Goal: Transaction & Acquisition: Purchase product/service

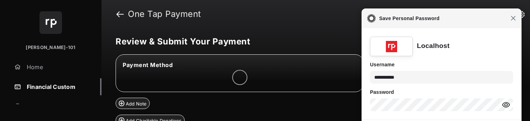
click at [514, 19] on span "Close" at bounding box center [513, 18] width 5 height 5
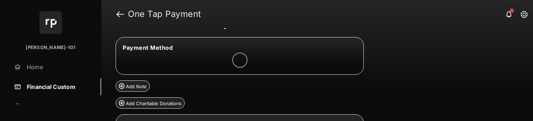
scroll to position [65, 0]
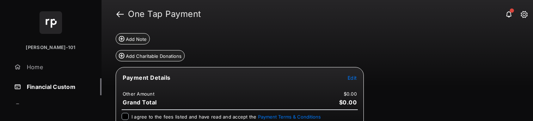
click at [354, 81] on tr "Payment Details Edit" at bounding box center [240, 82] width 246 height 16
click at [353, 81] on td "Edit" at bounding box center [352, 78] width 10 height 8
click at [352, 80] on span "Edit" at bounding box center [352, 78] width 9 height 6
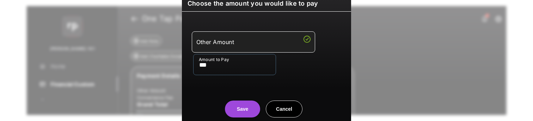
type input "***"
click at [214, 98] on center "Save Cancel" at bounding box center [266, 106] width 152 height 23
click at [235, 105] on button "Save" at bounding box center [242, 108] width 35 height 17
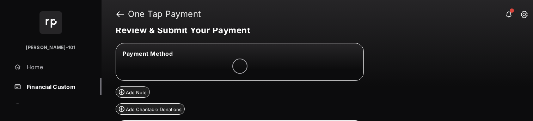
scroll to position [8, 0]
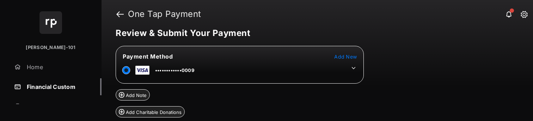
click at [357, 70] on tr "••••••••••••0009" at bounding box center [240, 69] width 246 height 16
click at [356, 70] on icon at bounding box center [353, 68] width 6 height 6
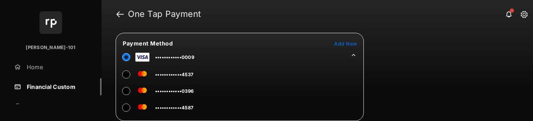
scroll to position [22, 0]
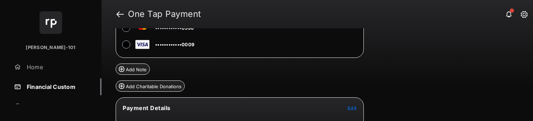
drag, startPoint x: 444, startPoint y: 90, endPoint x: 379, endPoint y: 82, distance: 65.9
click at [444, 90] on div "Review & Submit Your Payment Payment Method Add New ••••••••••••4587 ••••••••••…" at bounding box center [317, 74] width 431 height 93
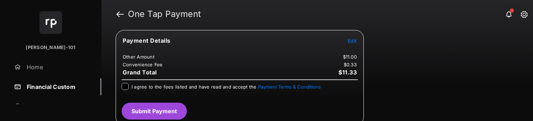
scroll to position [152, 0]
click at [149, 116] on button "Submit Payment" at bounding box center [154, 111] width 65 height 17
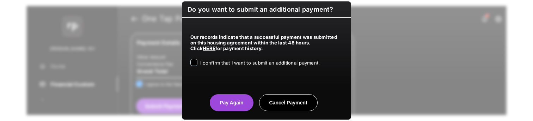
click at [234, 62] on span "I confirm that I want to submit an additional payment." at bounding box center [259, 63] width 119 height 6
click at [229, 103] on button "Pay Again" at bounding box center [231, 102] width 43 height 17
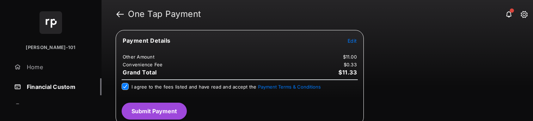
scroll to position [0, 0]
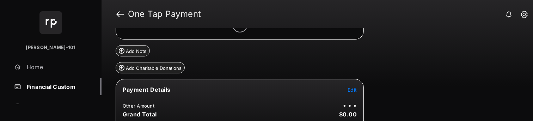
scroll to position [53, 0]
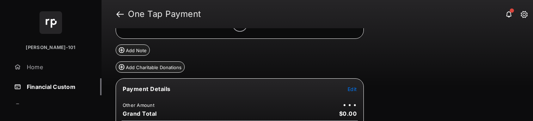
click at [351, 89] on span "Edit" at bounding box center [352, 89] width 9 height 6
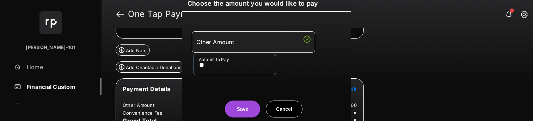
type input "**"
click at [209, 98] on center "Save Cancel" at bounding box center [266, 106] width 152 height 23
click at [233, 110] on button "Save" at bounding box center [242, 108] width 35 height 17
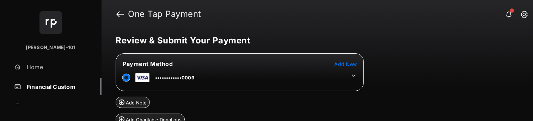
scroll to position [1, 0]
drag, startPoint x: 356, startPoint y: 75, endPoint x: 327, endPoint y: 83, distance: 29.7
click at [356, 75] on icon at bounding box center [353, 75] width 6 height 6
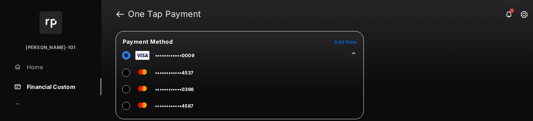
scroll to position [28, 0]
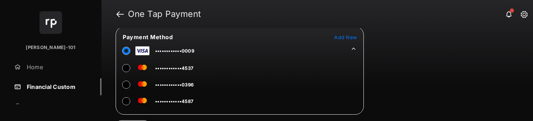
click at [156, 99] on span "••••••••••••4587" at bounding box center [174, 101] width 38 height 6
click at [121, 99] on tr "••••••••••••4587" at bounding box center [155, 100] width 77 height 16
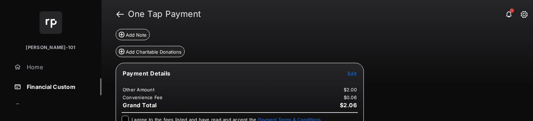
scroll to position [157, 0]
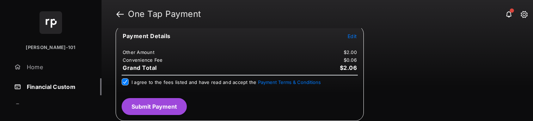
click at [146, 114] on div "Payment Details Edit Other Amount $2.00 Convenience Fee $0.06 Grand Total $2.06…" at bounding box center [240, 73] width 248 height 96
click at [148, 113] on button "Submit Payment" at bounding box center [154, 106] width 65 height 17
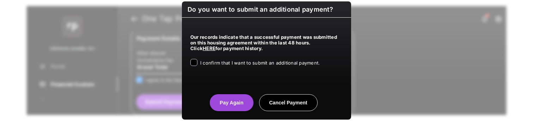
click at [221, 64] on span "I confirm that I want to submit an additional payment." at bounding box center [259, 63] width 119 height 6
click at [189, 63] on div "Our records indicate that a successful payment was submitted on this housing ag…" at bounding box center [266, 49] width 169 height 62
click at [231, 109] on button "Pay Again" at bounding box center [231, 102] width 43 height 17
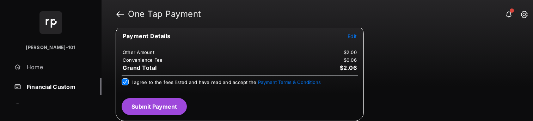
scroll to position [0, 0]
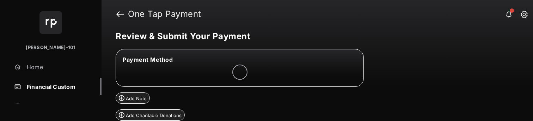
scroll to position [3, 0]
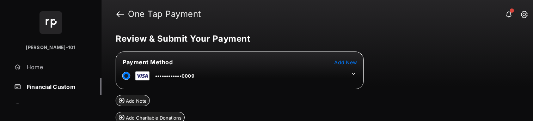
drag, startPoint x: 356, startPoint y: 73, endPoint x: 330, endPoint y: 82, distance: 27.4
click at [356, 73] on icon at bounding box center [353, 73] width 6 height 6
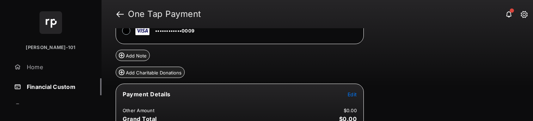
scroll to position [100, 0]
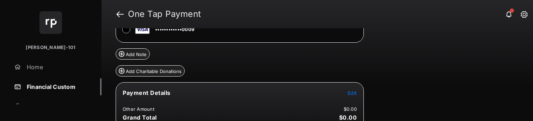
click at [347, 94] on td "Edit" at bounding box center [352, 93] width 10 height 8
click at [349, 94] on span "Edit" at bounding box center [352, 93] width 9 height 6
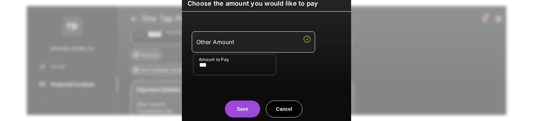
type input "***"
drag, startPoint x: 189, startPoint y: 81, endPoint x: 223, endPoint y: 99, distance: 39.3
click at [189, 81] on div "Other Amount Amount to Pay ***" at bounding box center [266, 53] width 161 height 66
click at [234, 110] on button "Save" at bounding box center [242, 108] width 35 height 17
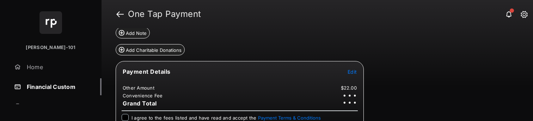
scroll to position [157, 0]
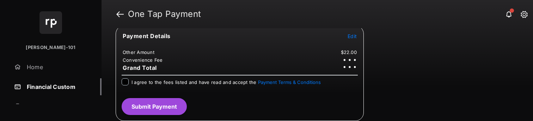
click at [146, 78] on label "I agree to the fees listed and have read and accept the Payment Terms & Conditi…" at bounding box center [225, 81] width 189 height 7
click at [147, 82] on span "I agree to the fees listed and have read and accept the Payment Terms & Conditi…" at bounding box center [225, 82] width 189 height 6
click at [163, 115] on div "Payment Details Edit Other Amount $22.00 Convenience Fee $0.66 Grand Total $22.…" at bounding box center [240, 73] width 248 height 96
click at [164, 113] on button "Submit Payment" at bounding box center [154, 106] width 65 height 17
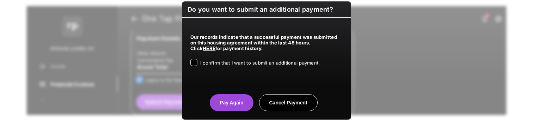
click at [217, 67] on div "Our records indicate that a successful payment was submitted on this housing ag…" at bounding box center [266, 49] width 169 height 62
click at [219, 66] on div "I confirm that I want to submit an additional payment." at bounding box center [259, 63] width 119 height 8
click at [190, 61] on div at bounding box center [193, 62] width 7 height 7
click at [226, 94] on button "Pay Again" at bounding box center [231, 102] width 43 height 17
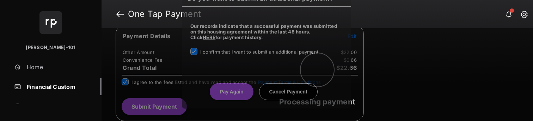
click at [227, 96] on div "Do you want to submit an additional payment? Our records indicate that a succes…" at bounding box center [266, 60] width 533 height 121
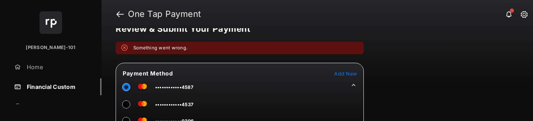
scroll to position [13, 0]
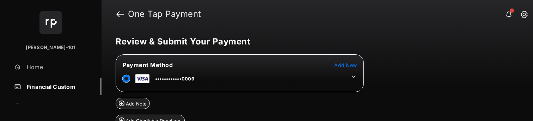
click at [355, 78] on icon at bounding box center [353, 76] width 6 height 6
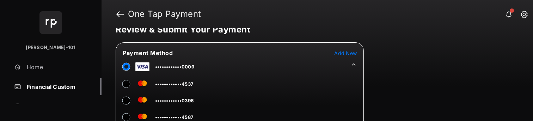
scroll to position [62, 0]
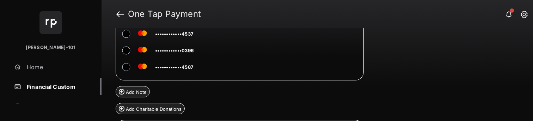
click at [173, 71] on td "••••••••••••4587" at bounding box center [158, 66] width 72 height 16
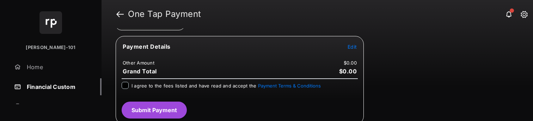
scroll to position [149, 0]
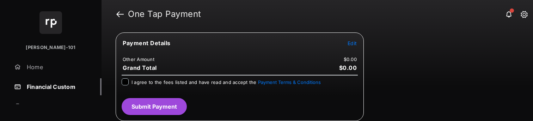
click at [351, 43] on span "Edit" at bounding box center [352, 43] width 9 height 6
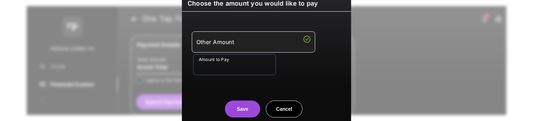
click at [242, 66] on input "Amount to Pay" at bounding box center [234, 64] width 83 height 21
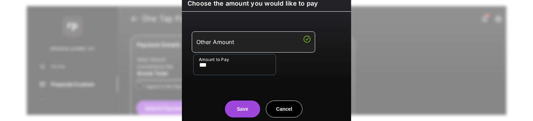
type input "***"
click at [242, 104] on button "Save" at bounding box center [242, 108] width 35 height 17
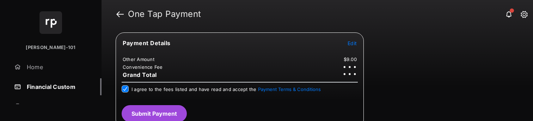
click at [167, 108] on button "Submit Payment" at bounding box center [154, 113] width 65 height 17
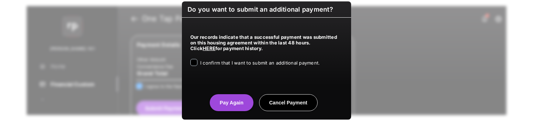
drag, startPoint x: 236, startPoint y: 66, endPoint x: 229, endPoint y: 68, distance: 6.7
click at [235, 66] on div "I confirm that I want to submit an additional payment." at bounding box center [259, 63] width 119 height 8
click at [219, 69] on div "Our records indicate that a successful payment was submitted on this housing ag…" at bounding box center [266, 49] width 169 height 62
drag, startPoint x: 219, startPoint y: 56, endPoint x: 215, endPoint y: 60, distance: 5.0
click at [218, 57] on div "Our records indicate that a successful payment was submitted on this housing ag…" at bounding box center [266, 49] width 169 height 62
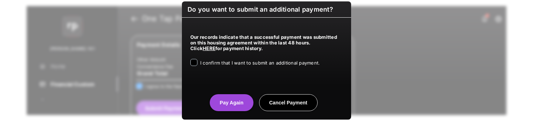
click at [214, 61] on span "I confirm that I want to submit an additional payment." at bounding box center [259, 63] width 119 height 6
click at [229, 103] on button "Pay Again" at bounding box center [231, 102] width 43 height 17
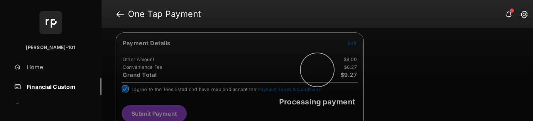
scroll to position [0, 0]
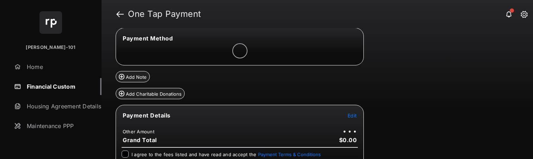
scroll to position [27, 0]
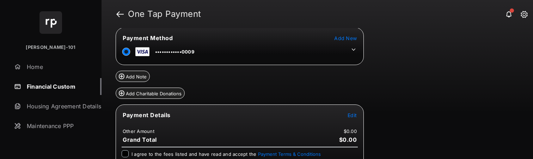
click at [360, 47] on tr "••••••••••••0009" at bounding box center [240, 51] width 246 height 16
click at [356, 49] on icon at bounding box center [353, 50] width 6 height 6
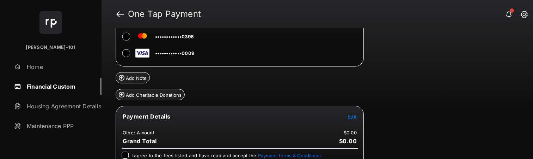
scroll to position [80, 0]
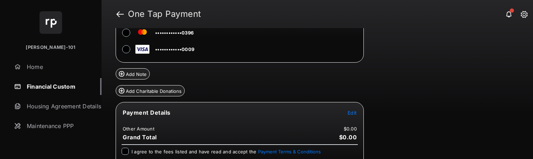
click at [356, 113] on span "Edit" at bounding box center [352, 113] width 9 height 6
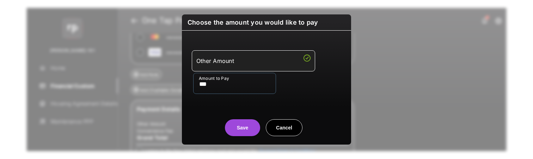
type input "***"
click at [203, 103] on div "Other Amount Amount to Pay ***" at bounding box center [266, 72] width 161 height 66
click at [248, 131] on button "Save" at bounding box center [242, 127] width 35 height 17
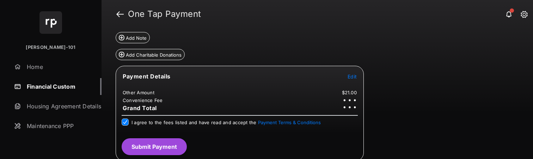
scroll to position [117, 0]
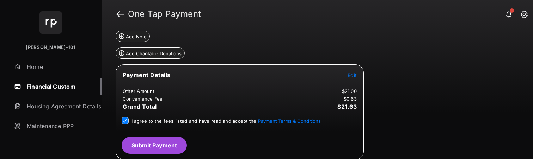
click at [172, 143] on button "Submit Payment" at bounding box center [154, 145] width 65 height 17
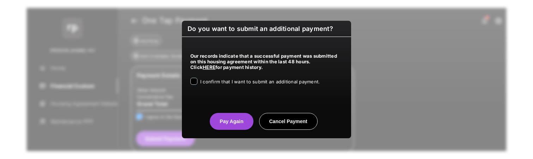
click at [215, 85] on div "I confirm that I want to submit an additional payment." at bounding box center [259, 82] width 119 height 8
click at [217, 85] on span "I confirm that I want to submit an additional payment." at bounding box center [259, 82] width 119 height 6
click at [226, 124] on button "Pay Again" at bounding box center [231, 121] width 43 height 17
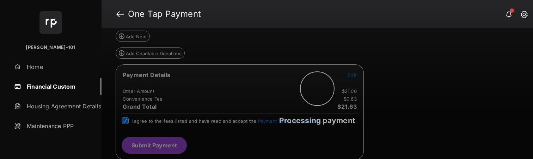
scroll to position [0, 0]
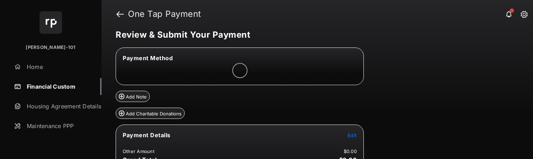
scroll to position [44, 0]
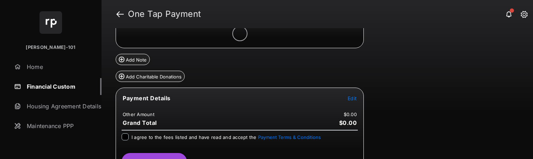
click at [354, 105] on tr "Payment Details Edit" at bounding box center [240, 102] width 246 height 16
click at [353, 103] on tr "Payment Details Edit" at bounding box center [240, 102] width 246 height 16
click at [351, 100] on span "Edit" at bounding box center [352, 99] width 9 height 6
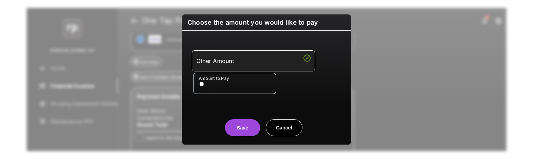
type input "**"
click at [210, 111] on div "Save Cancel" at bounding box center [266, 120] width 169 height 31
click at [244, 122] on button "Save" at bounding box center [242, 127] width 35 height 17
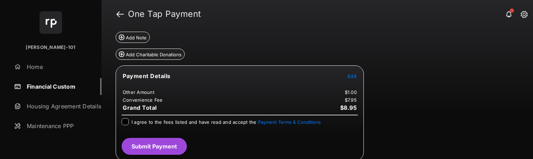
scroll to position [68, 0]
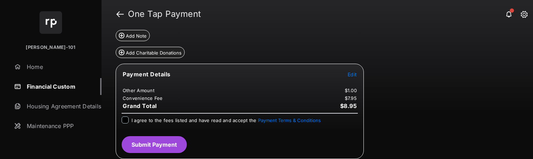
click at [140, 125] on div "I agree to the fees listed and have read and accept the Payment Terms & Conditi…" at bounding box center [239, 124] width 245 height 14
click at [142, 122] on span "I agree to the fees listed and have read and accept the Payment Terms & Conditi…" at bounding box center [225, 121] width 189 height 6
click at [146, 145] on button "Submit Payment" at bounding box center [154, 144] width 65 height 17
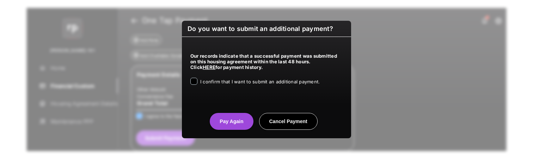
drag, startPoint x: 227, startPoint y: 83, endPoint x: 223, endPoint y: 88, distance: 6.0
click at [227, 83] on span "I confirm that I want to submit an additional payment." at bounding box center [259, 82] width 119 height 6
click at [223, 114] on button "Pay Again" at bounding box center [231, 121] width 43 height 17
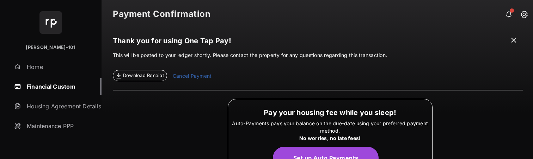
click at [54, 84] on link "Financial Custom" at bounding box center [56, 86] width 90 height 17
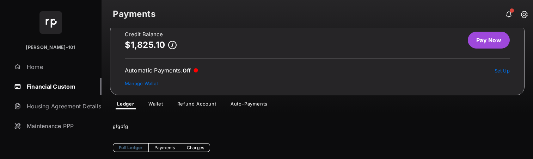
scroll to position [14, 0]
click at [468, 37] on link "Pay Now" at bounding box center [489, 39] width 42 height 17
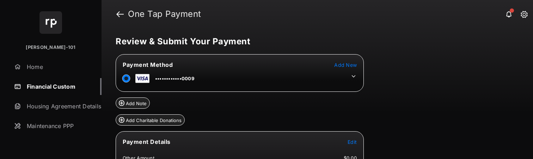
click at [343, 75] on tr "••••••••••••0009" at bounding box center [240, 77] width 246 height 16
click at [354, 77] on icon at bounding box center [353, 76] width 6 height 6
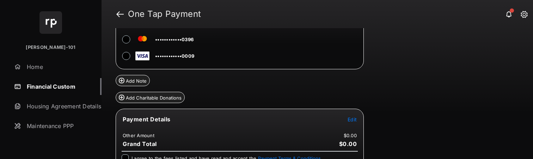
scroll to position [75, 0]
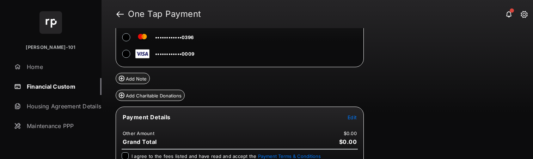
click at [348, 118] on span "Edit" at bounding box center [352, 118] width 9 height 6
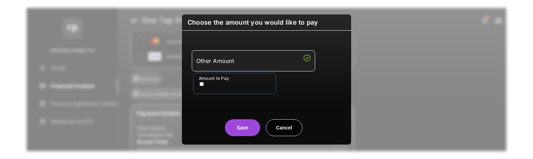
type input "**"
click at [217, 99] on div "Other Amount Amount to Pay **" at bounding box center [266, 72] width 161 height 66
click at [240, 128] on button "Save" at bounding box center [242, 127] width 35 height 17
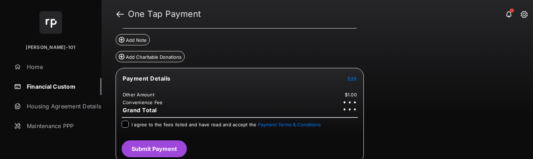
scroll to position [118, 0]
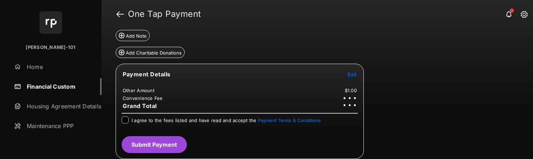
click at [164, 120] on span "I agree to the fees listed and have read and accept the Payment Terms & Conditi…" at bounding box center [225, 121] width 189 height 6
click at [175, 145] on button "Submit Payment" at bounding box center [154, 144] width 65 height 17
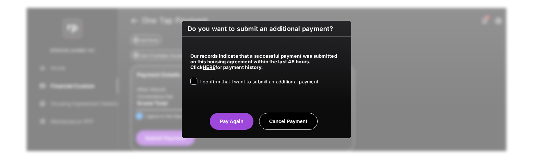
click at [222, 82] on span "I confirm that I want to submit an additional payment." at bounding box center [259, 82] width 119 height 6
click at [235, 123] on button "Pay Again" at bounding box center [231, 121] width 43 height 17
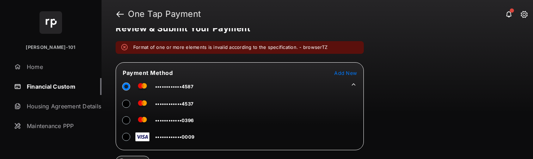
scroll to position [0, 0]
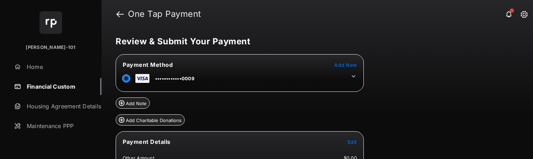
click at [351, 78] on icon at bounding box center [353, 76] width 6 height 6
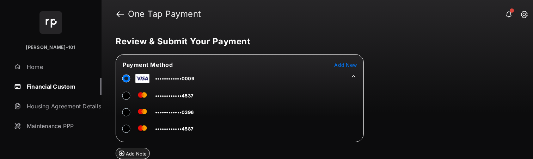
click at [152, 133] on td "••••••••••••4587" at bounding box center [158, 128] width 72 height 16
click at [156, 131] on span "••••••••••••4587" at bounding box center [174, 129] width 38 height 6
click at [123, 129] on tr "••••••••••••4587" at bounding box center [155, 128] width 77 height 16
click at [131, 129] on div at bounding box center [129, 129] width 13 height 11
click at [130, 130] on div at bounding box center [129, 129] width 13 height 11
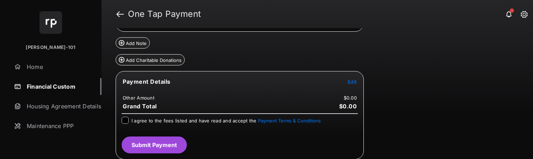
scroll to position [111, 0]
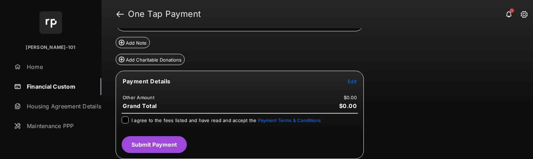
click at [353, 78] on button "Edit" at bounding box center [352, 81] width 9 height 7
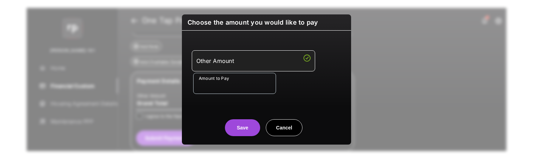
click at [241, 89] on input "Amount to Pay" at bounding box center [234, 83] width 83 height 21
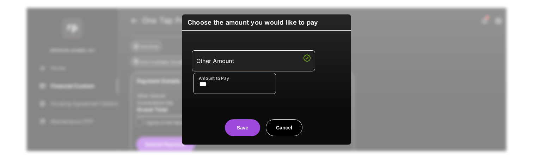
type input "***"
click at [206, 106] on div "Save Cancel" at bounding box center [266, 120] width 169 height 31
drag, startPoint x: 226, startPoint y: 120, endPoint x: 232, endPoint y: 126, distance: 8.2
click at [226, 120] on center "Save Cancel" at bounding box center [266, 125] width 152 height 23
click at [232, 126] on button "Save" at bounding box center [242, 127] width 35 height 17
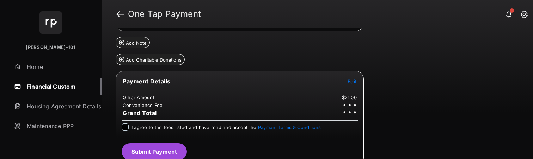
click at [133, 128] on span "I agree to the fees listed and have read and accept the Payment Terms & Conditi…" at bounding box center [225, 128] width 189 height 6
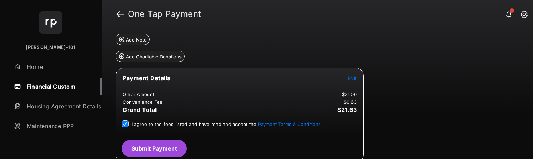
scroll to position [118, 0]
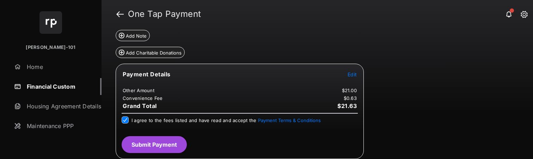
click at [167, 142] on button "Submit Payment" at bounding box center [154, 144] width 65 height 17
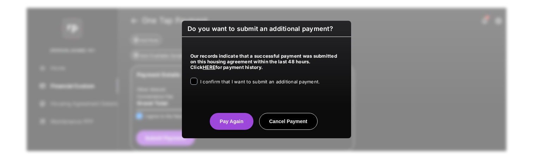
click at [238, 88] on div "Our records indicate that a successful payment was submitted on this housing ag…" at bounding box center [266, 68] width 169 height 62
click at [240, 80] on span "I confirm that I want to submit an additional payment." at bounding box center [259, 82] width 119 height 6
click at [222, 120] on button "Pay Again" at bounding box center [231, 121] width 43 height 17
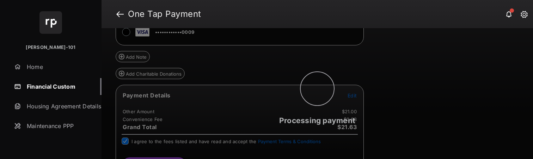
scroll to position [0, 0]
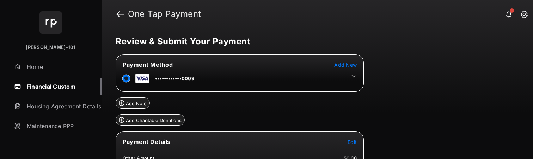
click at [352, 81] on tr "••••••••••••0009" at bounding box center [240, 77] width 246 height 16
click at [351, 79] on icon at bounding box center [353, 76] width 6 height 6
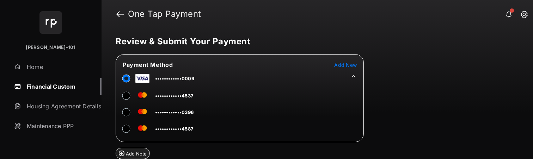
click at [170, 140] on div "Payment Method Add New ••••••••••••0009 ••••••••••••4537 ••••••••••••0396 •••••…" at bounding box center [240, 98] width 248 height 88
click at [172, 132] on td "••••••••••••4587" at bounding box center [158, 128] width 72 height 16
click at [123, 129] on div at bounding box center [126, 129] width 7 height 11
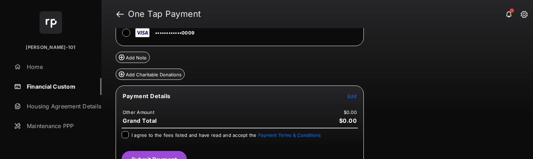
scroll to position [111, 0]
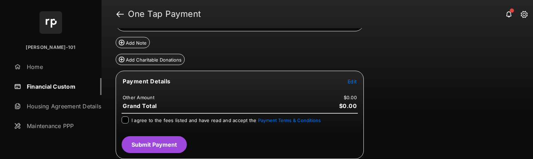
click at [356, 81] on span "Edit" at bounding box center [352, 82] width 9 height 6
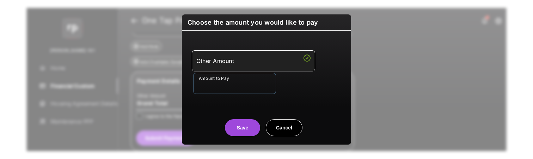
click at [248, 91] on input "Amount to Pay" at bounding box center [234, 83] width 83 height 21
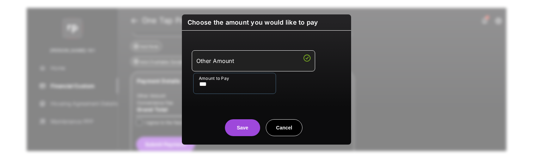
type input "***"
click at [215, 129] on center "Save Cancel" at bounding box center [266, 125] width 152 height 23
click at [253, 131] on button "Save" at bounding box center [242, 127] width 35 height 17
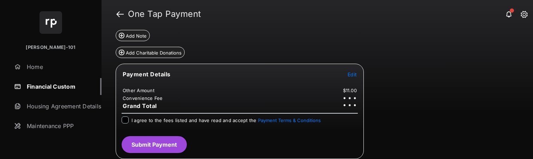
scroll to position [118, 0]
click at [177, 120] on span "I agree to the fees listed and have read and accept the Payment Terms & Conditi…" at bounding box center [225, 121] width 189 height 6
click at [142, 146] on button "Submit Payment" at bounding box center [154, 145] width 65 height 17
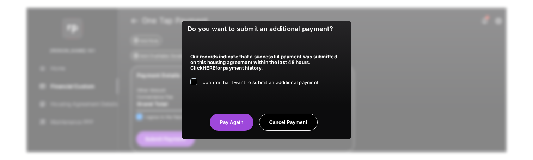
click at [241, 81] on span "I confirm that I want to submit an additional payment." at bounding box center [259, 82] width 119 height 6
click at [229, 111] on center "Pay Again Cancel Payment" at bounding box center [266, 119] width 152 height 23
click at [231, 131] on div "Do you want to submit an additional payment? Our records indicate that a succes…" at bounding box center [266, 80] width 169 height 118
click at [233, 118] on button "Pay Again" at bounding box center [231, 122] width 43 height 17
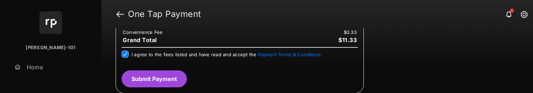
scroll to position [206, 0]
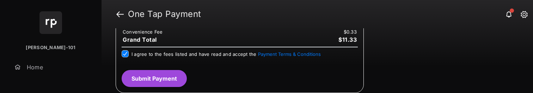
click at [163, 74] on button "Submit Payment" at bounding box center [154, 78] width 65 height 17
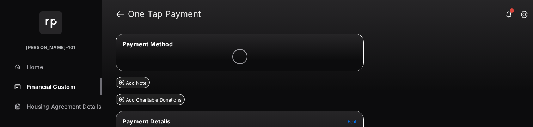
scroll to position [65, 0]
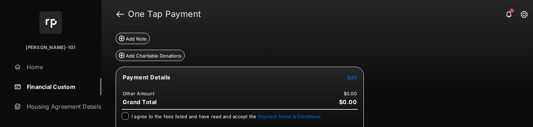
click at [350, 77] on span "Edit" at bounding box center [352, 77] width 9 height 6
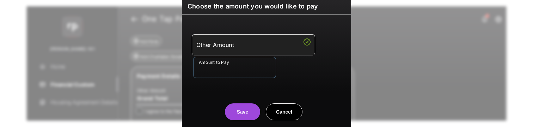
click at [257, 70] on input "Amount to Pay" at bounding box center [234, 67] width 83 height 21
type input "**"
click at [215, 80] on div "Other Amount Amount to Pay **" at bounding box center [266, 56] width 161 height 66
click at [243, 92] on button "Save" at bounding box center [242, 111] width 35 height 17
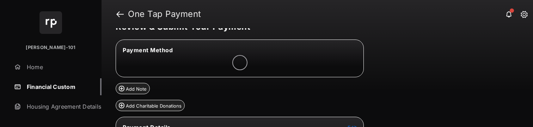
scroll to position [13, 0]
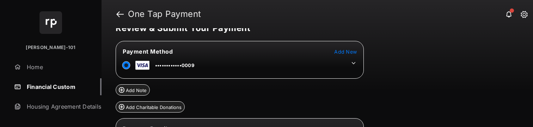
click at [354, 62] on icon at bounding box center [353, 63] width 6 height 6
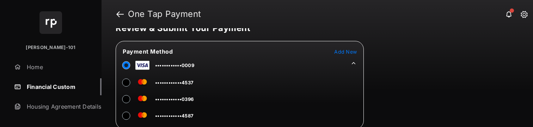
click at [163, 92] on span "••••••••••••4587" at bounding box center [174, 116] width 38 height 6
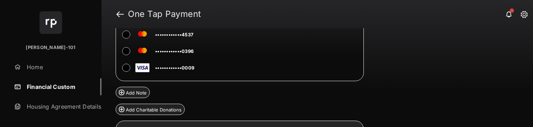
scroll to position [151, 0]
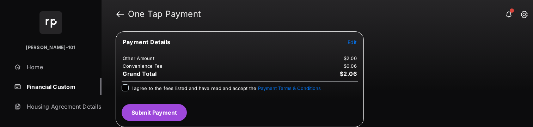
click at [406, 68] on div "Review & Submit Your Payment Payment Method Add New ••••••••••••4587 ••••••••••…" at bounding box center [317, 77] width 431 height 99
click at [194, 81] on div "Payment Details Edit Other Amount $2.00 Convenience Fee $0.06 Grand Total $2.06…" at bounding box center [240, 79] width 248 height 96
drag, startPoint x: 192, startPoint y: 85, endPoint x: 197, endPoint y: 79, distance: 7.8
click at [192, 85] on span "I agree to the fees listed and have read and accept the Payment Terms & Conditi…" at bounding box center [225, 88] width 189 height 6
click at [153, 92] on button "Submit Payment" at bounding box center [154, 112] width 65 height 17
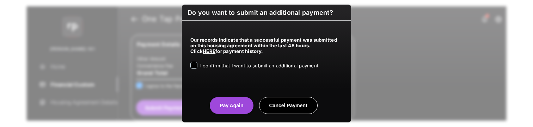
click at [240, 69] on div "I confirm that I want to submit an additional payment." at bounding box center [259, 66] width 119 height 8
click at [217, 92] on button "Pay Again" at bounding box center [231, 105] width 43 height 17
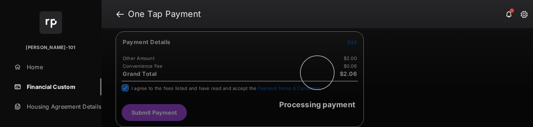
scroll to position [0, 0]
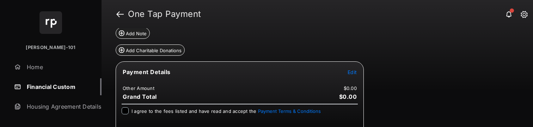
scroll to position [71, 0]
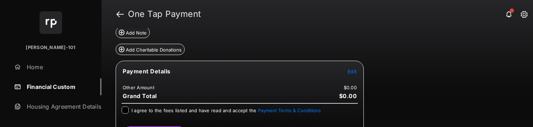
click at [351, 69] on span "Edit" at bounding box center [352, 71] width 9 height 6
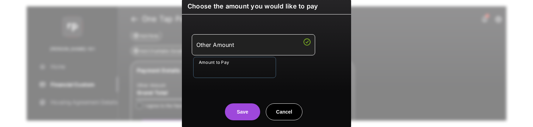
click at [236, 75] on input "Amount to Pay" at bounding box center [234, 67] width 83 height 21
type input "**"
click at [219, 97] on div "Save Cancel" at bounding box center [266, 104] width 169 height 31
click at [228, 109] on button "Save" at bounding box center [242, 111] width 35 height 17
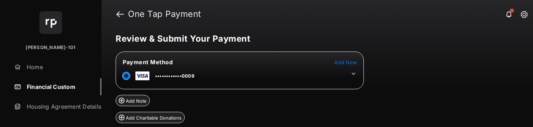
scroll to position [0, 0]
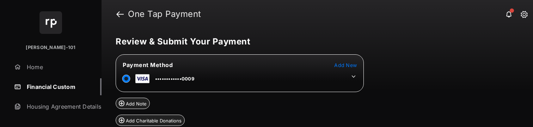
click at [348, 76] on td at bounding box center [352, 74] width 11 height 11
click at [350, 75] on td at bounding box center [352, 74] width 11 height 11
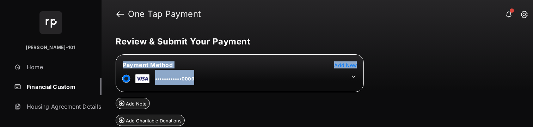
click at [350, 75] on td at bounding box center [352, 74] width 11 height 11
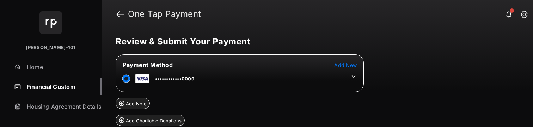
click at [351, 76] on td at bounding box center [352, 74] width 11 height 11
click at [351, 76] on icon at bounding box center [353, 76] width 6 height 6
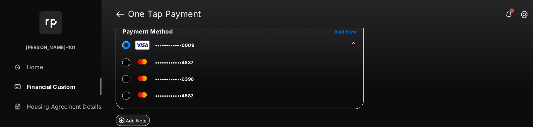
scroll to position [49, 0]
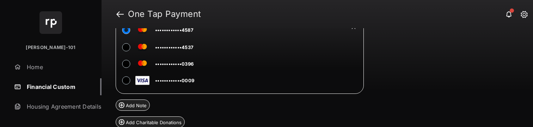
click at [399, 74] on div "Review & Submit Your Payment Payment Method Add New ••••••••••••4587 ••••••••••…" at bounding box center [317, 77] width 431 height 99
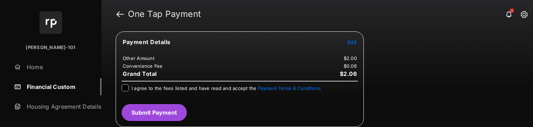
scroll to position [151, 0]
click at [176, 118] on button "Submit Payment" at bounding box center [154, 112] width 65 height 17
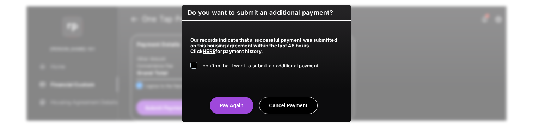
click at [238, 67] on span "I confirm that I want to submit an additional payment." at bounding box center [259, 66] width 119 height 6
click at [227, 106] on button "Pay Again" at bounding box center [231, 105] width 43 height 17
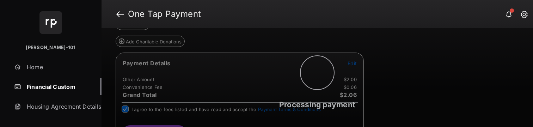
scroll to position [0, 0]
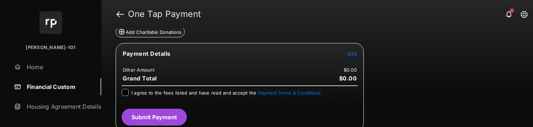
scroll to position [93, 0]
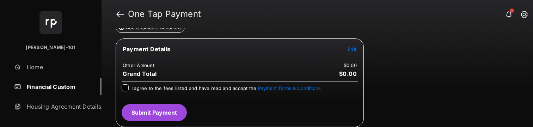
click at [348, 47] on span "Edit" at bounding box center [352, 49] width 9 height 6
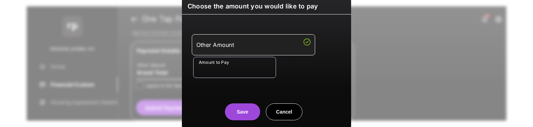
click at [230, 61] on input "Amount to Pay" at bounding box center [234, 67] width 83 height 21
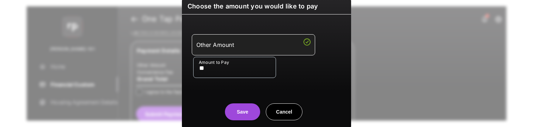
type input "**"
click at [192, 110] on center "Save Cancel" at bounding box center [266, 109] width 152 height 23
click at [245, 121] on div "Choose the amount you would like to pay Other Amount Amount to Pay ** Save Canc…" at bounding box center [266, 63] width 169 height 130
click at [245, 119] on button "Save" at bounding box center [242, 111] width 35 height 17
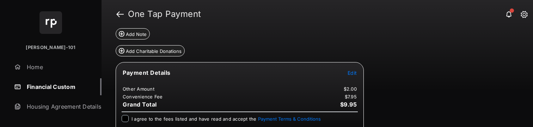
scroll to position [16, 0]
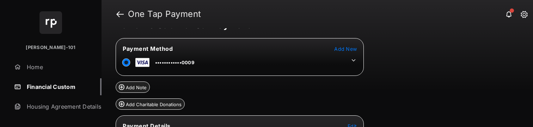
click at [248, 67] on tr "••••••••••••0009" at bounding box center [240, 61] width 246 height 16
click at [351, 61] on icon at bounding box center [353, 60] width 6 height 6
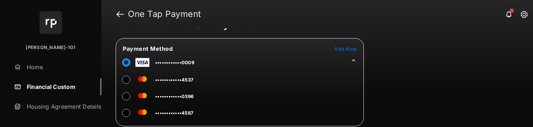
click at [119, 112] on tr "••••••••••••4587" at bounding box center [155, 112] width 77 height 16
click at [122, 112] on tr "••••••••••••4587" at bounding box center [155, 112] width 77 height 16
click at [130, 112] on div at bounding box center [126, 113] width 7 height 11
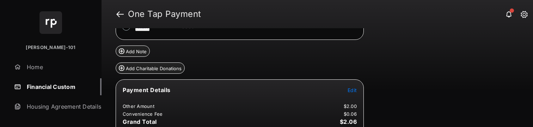
scroll to position [151, 0]
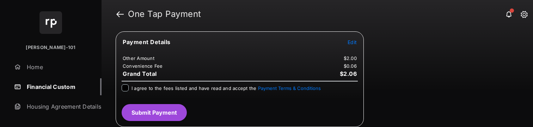
drag, startPoint x: 121, startPoint y: 92, endPoint x: 121, endPoint y: 86, distance: 6.7
click at [121, 92] on div "I agree to the fees listed and have read and accept the Payment Terms & Conditi…" at bounding box center [239, 91] width 245 height 14
click at [122, 85] on div "I agree to the fees listed and have read and accept the Payment Terms & Conditi…" at bounding box center [240, 88] width 236 height 8
click at [122, 86] on div "I agree to the fees listed and have read and accept the Payment Terms & Conditi…" at bounding box center [239, 91] width 245 height 14
click at [147, 112] on button "Submit Payment" at bounding box center [154, 112] width 65 height 17
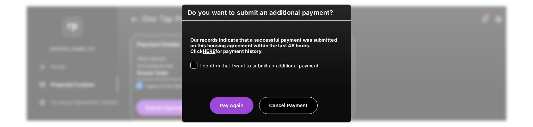
click at [234, 74] on div "Our records indicate that a successful payment was submitted on this housing ag…" at bounding box center [266, 52] width 169 height 62
click at [229, 66] on span "I confirm that I want to submit an additional payment." at bounding box center [259, 66] width 119 height 6
click at [235, 99] on button "Pay Again" at bounding box center [231, 105] width 43 height 17
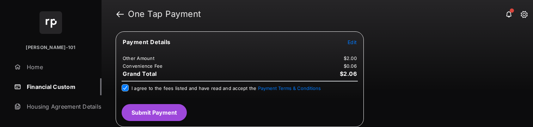
scroll to position [0, 0]
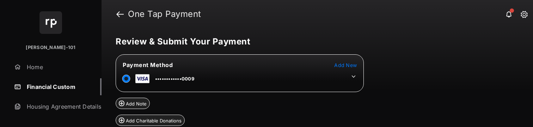
click at [353, 73] on icon at bounding box center [353, 76] width 6 height 6
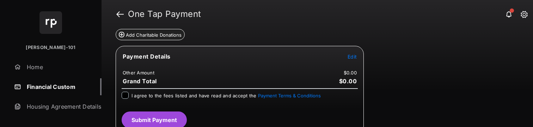
scroll to position [143, 0]
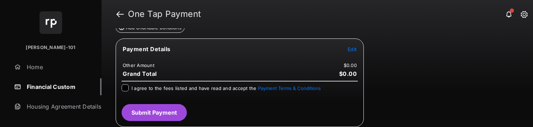
click at [347, 50] on tr "Payment Details Edit" at bounding box center [240, 53] width 246 height 16
click at [351, 50] on span "Edit" at bounding box center [352, 49] width 9 height 6
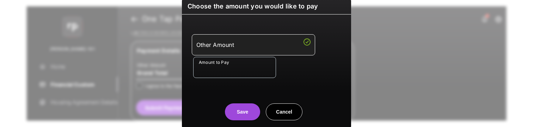
click at [227, 75] on input "Amount to Pay" at bounding box center [234, 67] width 83 height 21
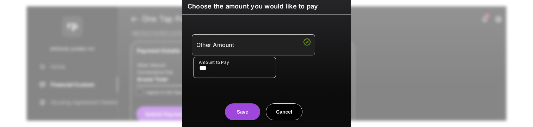
click at [223, 62] on input "***" at bounding box center [234, 67] width 83 height 21
click at [228, 70] on input "***" at bounding box center [234, 67] width 83 height 21
type input "***"
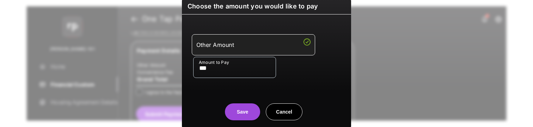
click at [219, 89] on div "Other Amount Amount to Pay ***" at bounding box center [266, 56] width 161 height 66
click at [234, 110] on button "Save" at bounding box center [242, 111] width 35 height 17
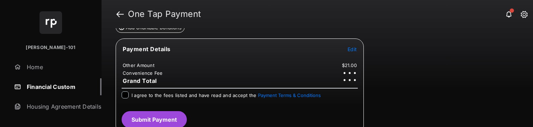
click at [124, 98] on div at bounding box center [125, 94] width 7 height 7
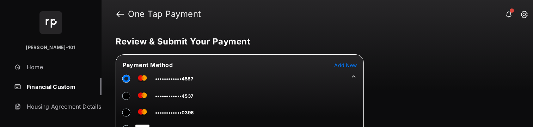
scroll to position [151, 0]
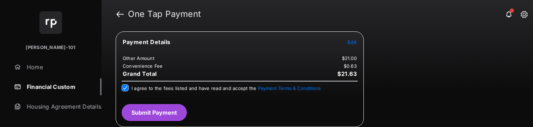
click at [174, 104] on button "Submit Payment" at bounding box center [154, 112] width 65 height 17
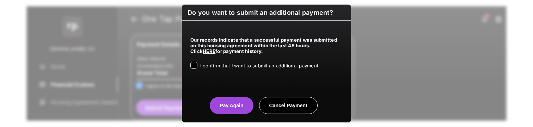
click at [229, 70] on div "I confirm that I want to submit an additional payment." at bounding box center [259, 66] width 119 height 8
click at [228, 101] on button "Pay Again" at bounding box center [231, 105] width 43 height 17
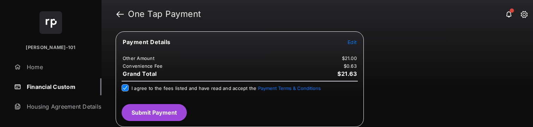
scroll to position [0, 0]
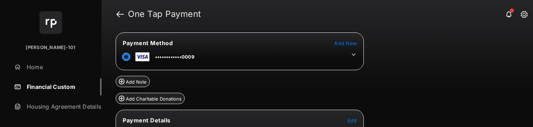
scroll to position [70, 0]
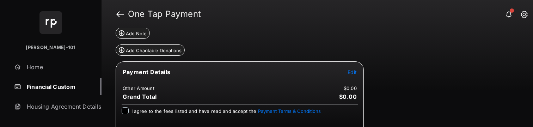
click at [349, 70] on span "Edit" at bounding box center [352, 72] width 9 height 6
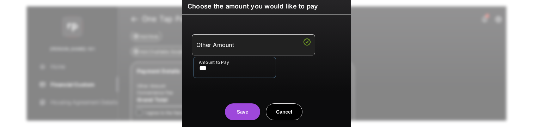
type input "***"
click at [248, 116] on button "Save" at bounding box center [242, 111] width 35 height 17
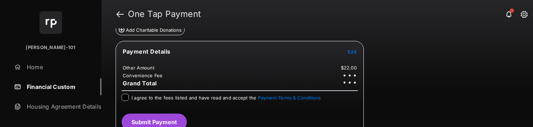
scroll to position [100, 0]
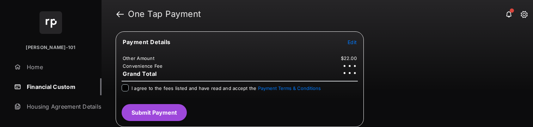
click at [130, 89] on div "I agree to the fees listed and have read and accept the Payment Terms & Conditi…" at bounding box center [240, 88] width 236 height 8
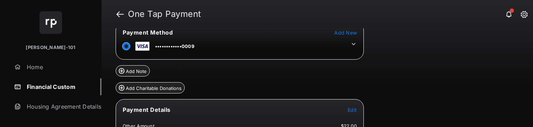
click at [352, 45] on icon at bounding box center [353, 44] width 6 height 6
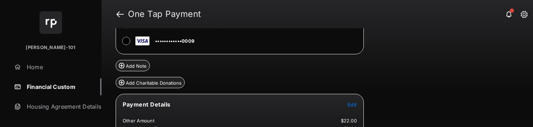
scroll to position [151, 0]
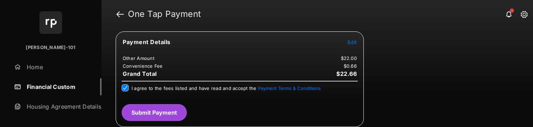
click at [159, 110] on button "Submit Payment" at bounding box center [154, 112] width 65 height 17
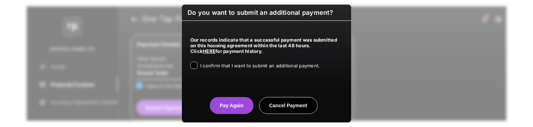
click at [206, 69] on div "I confirm that I want to submit an additional payment." at bounding box center [259, 66] width 119 height 8
click at [190, 70] on div "I confirm that I want to submit an additional payment." at bounding box center [266, 66] width 152 height 8
click at [230, 104] on button "Pay Again" at bounding box center [231, 105] width 43 height 17
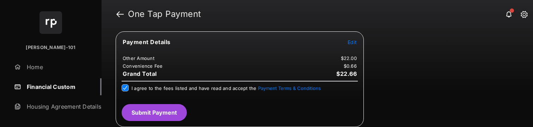
scroll to position [0, 0]
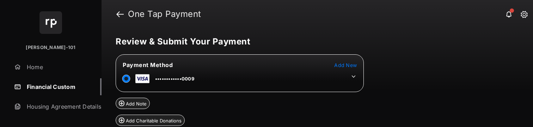
drag, startPoint x: 355, startPoint y: 74, endPoint x: 322, endPoint y: 81, distance: 34.0
click at [355, 74] on icon at bounding box center [353, 76] width 6 height 6
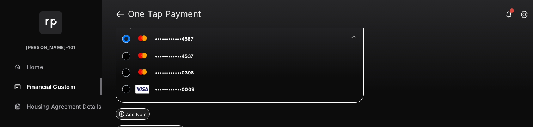
scroll to position [105, 0]
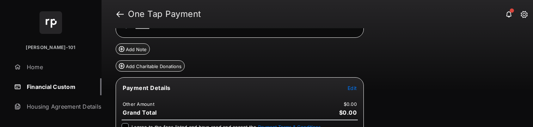
click at [350, 90] on span "Edit" at bounding box center [352, 88] width 9 height 6
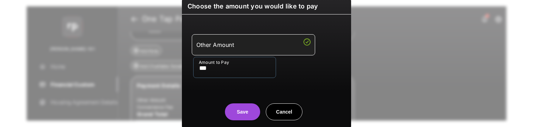
drag, startPoint x: 210, startPoint y: 76, endPoint x: 212, endPoint y: 79, distance: 3.6
click at [210, 76] on input "***" at bounding box center [234, 67] width 83 height 21
type input "***"
click at [236, 110] on button "Save" at bounding box center [242, 111] width 35 height 17
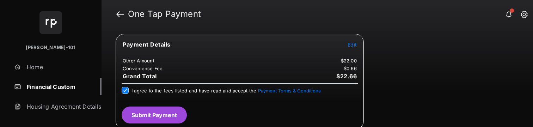
scroll to position [151, 0]
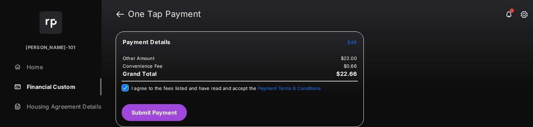
click at [165, 112] on button "Submit Payment" at bounding box center [154, 112] width 65 height 17
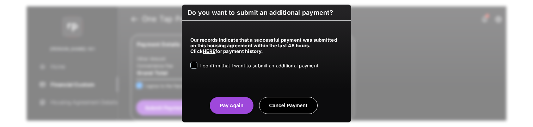
click at [216, 71] on div "Our records indicate that a successful payment was submitted on this housing ag…" at bounding box center [266, 52] width 169 height 62
click at [220, 69] on div "I confirm that I want to submit an additional payment." at bounding box center [259, 66] width 119 height 8
click at [229, 68] on span "I confirm that I want to submit an additional payment." at bounding box center [259, 66] width 119 height 6
click at [225, 111] on button "Pay Again" at bounding box center [231, 105] width 43 height 17
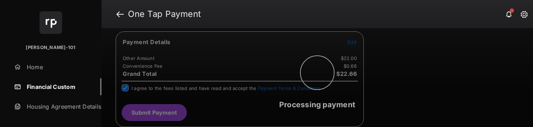
scroll to position [0, 0]
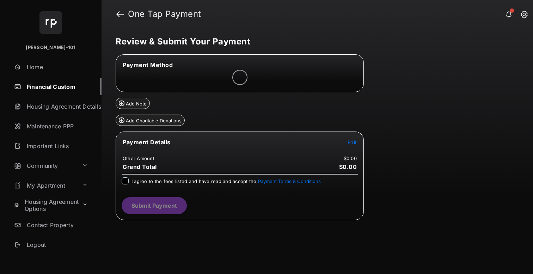
click at [42, 71] on link "Home" at bounding box center [56, 67] width 90 height 17
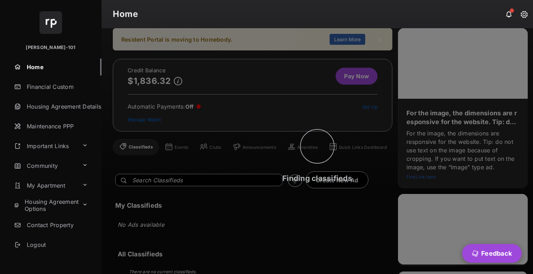
click at [157, 116] on div "Finding classifieds" at bounding box center [317, 151] width 431 height 246
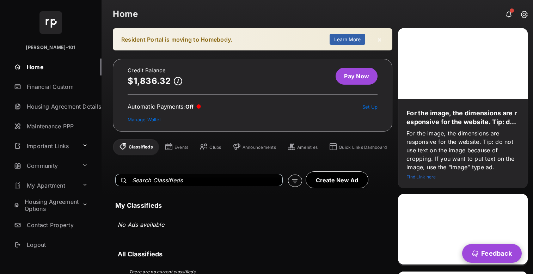
click at [155, 118] on link "Manage Wallet" at bounding box center [144, 120] width 33 height 6
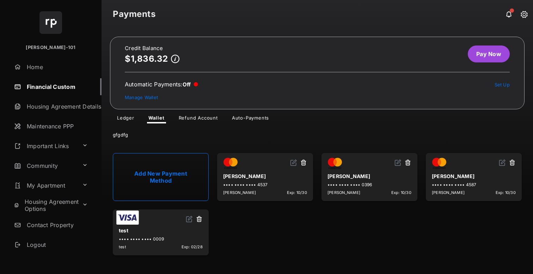
click at [199, 216] on button at bounding box center [199, 219] width 7 height 8
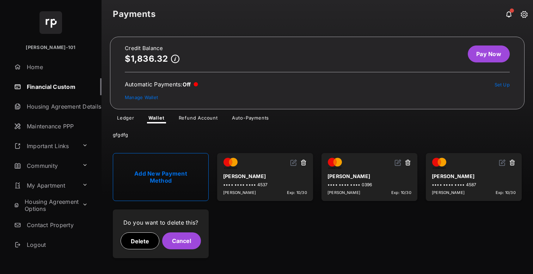
click at [147, 234] on button "Delete" at bounding box center [140, 240] width 39 height 17
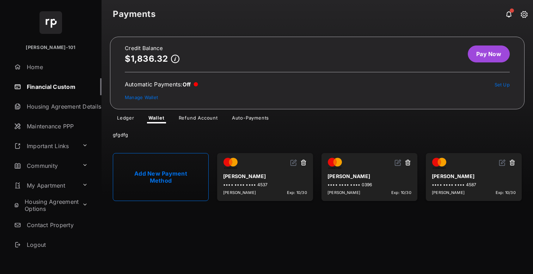
click at [304, 164] on button at bounding box center [303, 163] width 7 height 8
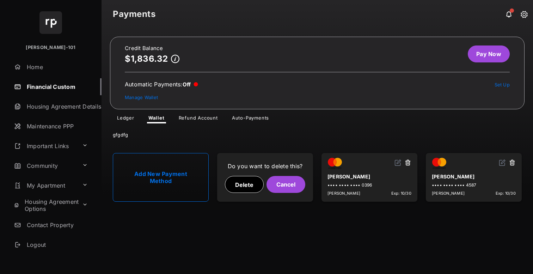
click at [244, 183] on button "Delete" at bounding box center [244, 184] width 39 height 17
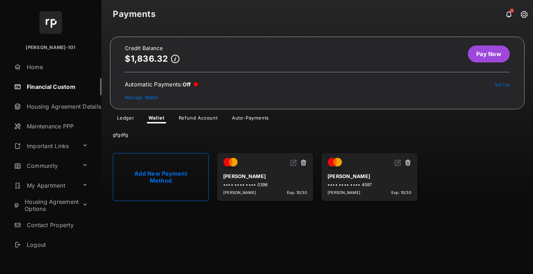
click at [306, 164] on button at bounding box center [303, 163] width 7 height 8
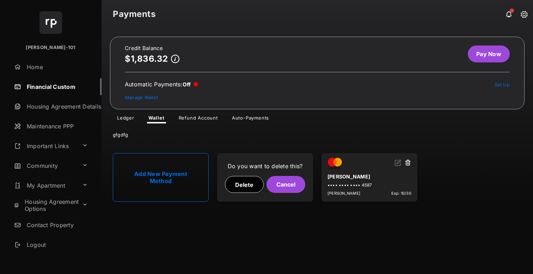
click at [251, 176] on button "Delete" at bounding box center [244, 184] width 39 height 17
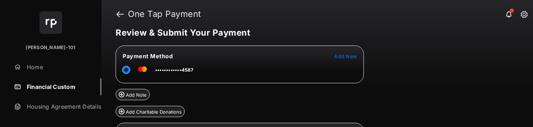
scroll to position [65, 0]
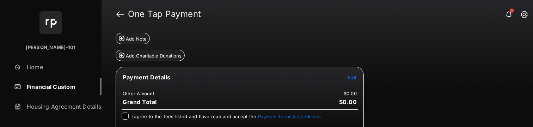
click at [348, 78] on span "Edit" at bounding box center [352, 77] width 9 height 6
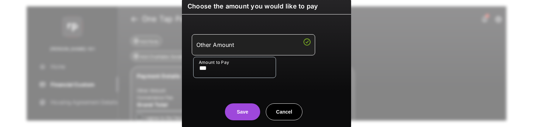
type input "***"
click at [194, 85] on div "Other Amount Amount to Pay ***" at bounding box center [266, 56] width 161 height 66
click at [252, 113] on button "Save" at bounding box center [242, 111] width 35 height 17
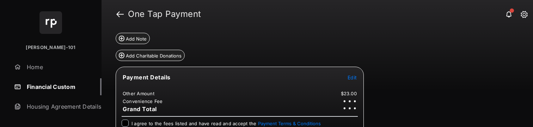
scroll to position [0, 0]
click at [124, 118] on div "Payment Details Edit Other Amount $23.00 Convenience Fee Grand Total I agree to…" at bounding box center [240, 115] width 248 height 96
click at [125, 126] on div "I agree to the fees listed and have read and accept the Payment Terms & Conditi…" at bounding box center [240, 123] width 236 height 8
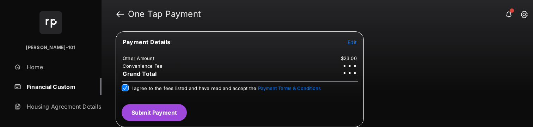
scroll to position [100, 0]
click at [167, 107] on button "Submit Payment" at bounding box center [154, 112] width 65 height 17
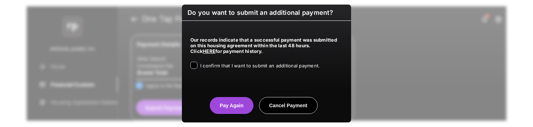
click at [229, 60] on div "Our records indicate that a successful payment was submitted on this housing ag…" at bounding box center [266, 52] width 169 height 62
click at [228, 62] on label "I confirm that I want to submit an additional payment." at bounding box center [259, 65] width 119 height 7
click at [227, 63] on span "I confirm that I want to submit an additional payment." at bounding box center [259, 66] width 119 height 6
click at [228, 66] on span "I confirm that I want to submit an additional payment." at bounding box center [259, 66] width 119 height 6
click at [229, 100] on button "Pay Again" at bounding box center [231, 105] width 43 height 17
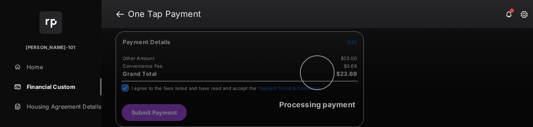
scroll to position [0, 0]
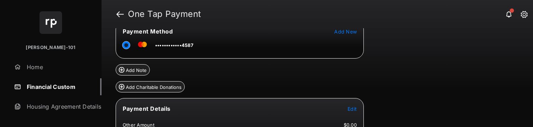
scroll to position [34, 0]
click at [349, 106] on span "Edit" at bounding box center [352, 108] width 9 height 6
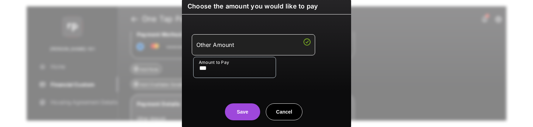
type input "***"
click at [229, 109] on button "Save" at bounding box center [242, 111] width 35 height 17
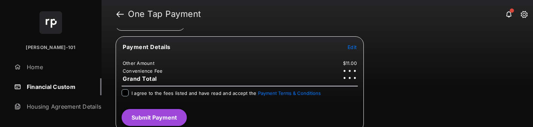
scroll to position [96, 0]
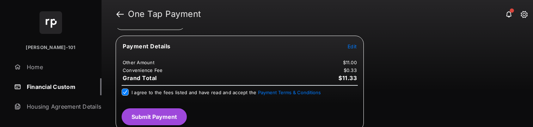
click at [158, 121] on button "Submit Payment" at bounding box center [154, 116] width 65 height 17
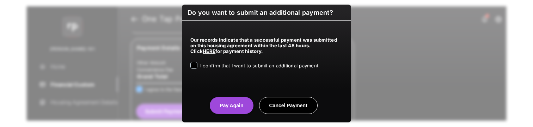
drag, startPoint x: 248, startPoint y: 63, endPoint x: 244, endPoint y: 69, distance: 7.4
click at [248, 64] on label "I confirm that I want to submit an additional payment." at bounding box center [259, 65] width 119 height 7
click at [250, 69] on label "I confirm that I want to submit an additional payment." at bounding box center [259, 65] width 119 height 7
click at [223, 116] on div "Do you want to submit an additional payment? Our records indicate that a succes…" at bounding box center [266, 64] width 169 height 118
click at [224, 112] on button "Pay Again" at bounding box center [231, 105] width 43 height 17
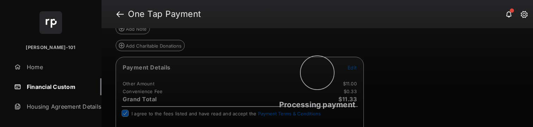
scroll to position [0, 0]
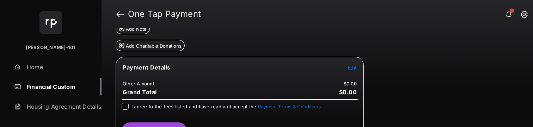
scroll to position [76, 0]
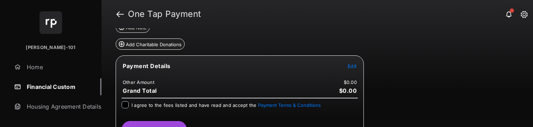
click at [353, 68] on span "Edit" at bounding box center [352, 66] width 9 height 6
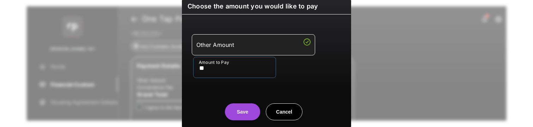
type input "**"
click at [228, 105] on button "Save" at bounding box center [242, 111] width 35 height 17
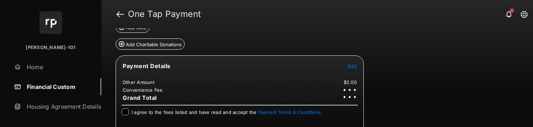
click at [140, 110] on span "I agree to the fees listed and have read and accept the Payment Terms & Conditi…" at bounding box center [225, 112] width 189 height 6
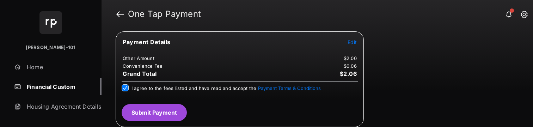
scroll to position [100, 0]
click at [153, 115] on button "Submit Payment" at bounding box center [154, 112] width 65 height 17
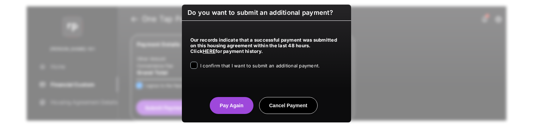
drag, startPoint x: 231, startPoint y: 68, endPoint x: 229, endPoint y: 88, distance: 20.8
click at [231, 68] on span "I confirm that I want to submit an additional payment." at bounding box center [259, 66] width 119 height 6
click at [226, 113] on button "Pay Again" at bounding box center [231, 105] width 43 height 17
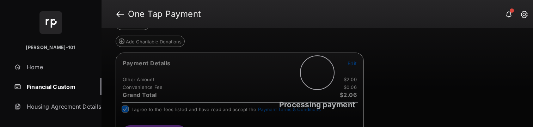
scroll to position [0, 0]
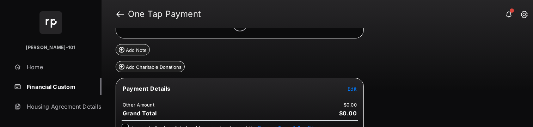
scroll to position [56, 0]
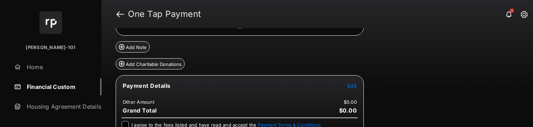
click at [355, 85] on span "Edit" at bounding box center [352, 86] width 9 height 6
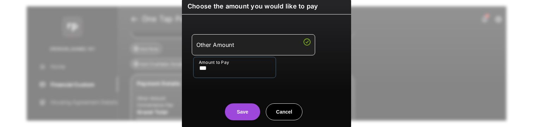
type input "***"
click at [195, 98] on center "Save Cancel" at bounding box center [266, 109] width 152 height 23
click at [228, 114] on button "Save" at bounding box center [242, 111] width 35 height 17
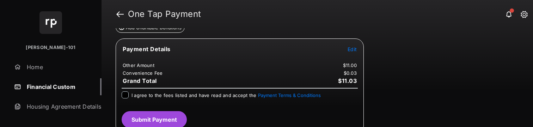
scroll to position [100, 0]
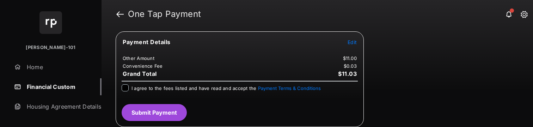
click at [122, 85] on div at bounding box center [125, 87] width 7 height 7
click at [149, 112] on button "Submit Payment" at bounding box center [154, 112] width 65 height 17
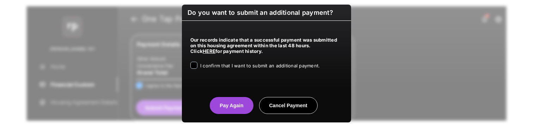
click at [223, 67] on span "I confirm that I want to submit an additional payment." at bounding box center [259, 66] width 119 height 6
click at [225, 109] on button "Pay Again" at bounding box center [231, 105] width 43 height 17
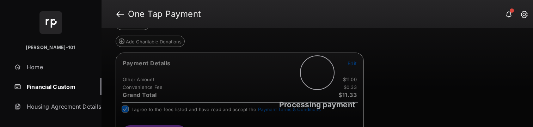
scroll to position [0, 0]
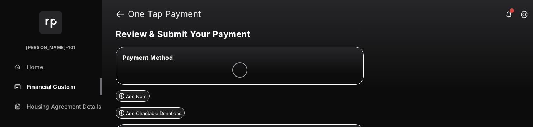
scroll to position [55, 0]
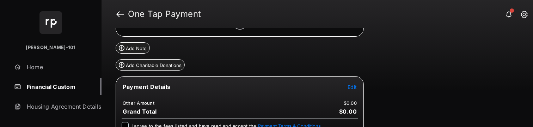
drag, startPoint x: 362, startPoint y: 84, endPoint x: 353, endPoint y: 90, distance: 11.1
click at [360, 85] on tr "Payment Details Edit" at bounding box center [240, 91] width 246 height 16
click at [352, 91] on tr "Payment Details Edit" at bounding box center [240, 91] width 246 height 16
click at [352, 89] on span "Edit" at bounding box center [352, 87] width 9 height 6
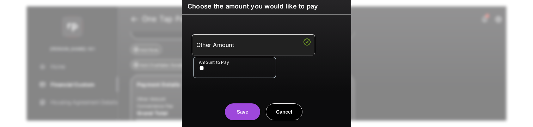
type input "**"
click at [234, 113] on button "Save" at bounding box center [242, 111] width 35 height 17
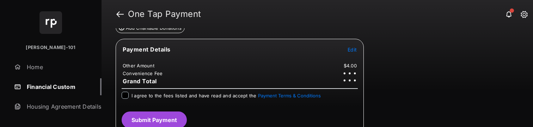
scroll to position [100, 0]
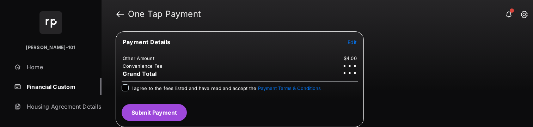
click at [131, 84] on div "I agree to the fees listed and have read and accept the Payment Terms & Conditi…" at bounding box center [240, 88] width 236 height 8
click at [129, 86] on div "I agree to the fees listed and have read and accept the Payment Terms & Conditi…" at bounding box center [240, 88] width 236 height 8
click at [128, 87] on div "I agree to the fees listed and have read and accept the Payment Terms & Conditi…" at bounding box center [240, 88] width 236 height 8
click at [140, 109] on button "Submit Payment" at bounding box center [154, 112] width 65 height 17
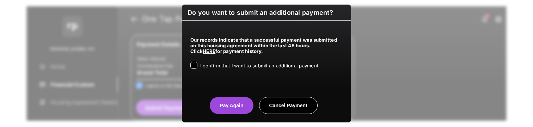
click at [209, 69] on div "I confirm that I want to submit an additional payment." at bounding box center [259, 66] width 119 height 8
click at [210, 67] on span "I confirm that I want to submit an additional payment." at bounding box center [259, 66] width 119 height 6
click at [223, 101] on button "Pay Again" at bounding box center [231, 105] width 43 height 17
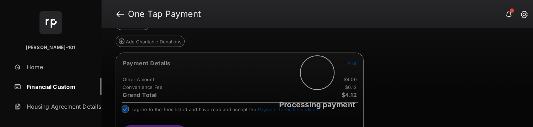
scroll to position [0, 0]
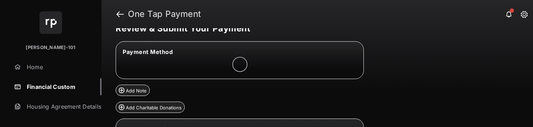
scroll to position [26, 0]
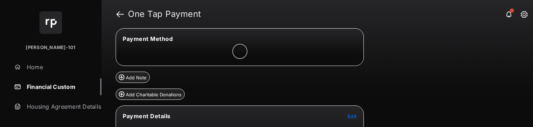
click at [348, 116] on span "Edit" at bounding box center [352, 116] width 9 height 6
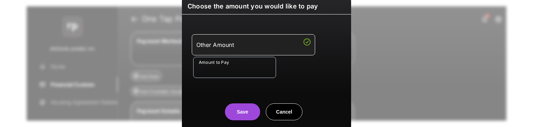
click at [259, 67] on input "Amount to Pay" at bounding box center [234, 67] width 83 height 21
type input "**"
click at [215, 89] on div "Save Cancel" at bounding box center [266, 104] width 169 height 31
click at [235, 112] on button "Save" at bounding box center [242, 111] width 35 height 17
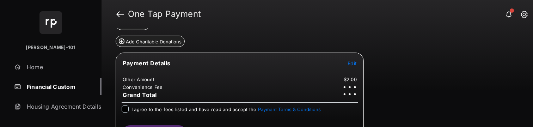
scroll to position [79, 0]
click at [129, 108] on div "I agree to the fees listed and have read and accept the Payment Terms & Conditi…" at bounding box center [240, 109] width 236 height 8
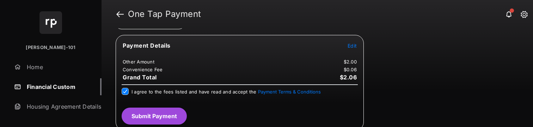
scroll to position [100, 0]
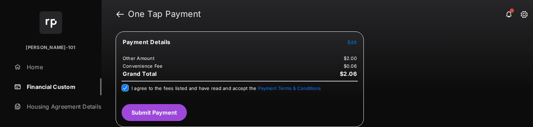
click at [155, 117] on button "Submit Payment" at bounding box center [154, 112] width 65 height 17
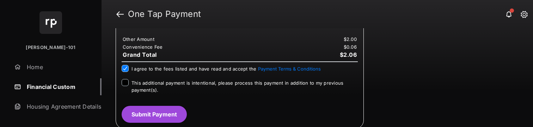
scroll to position [155, 0]
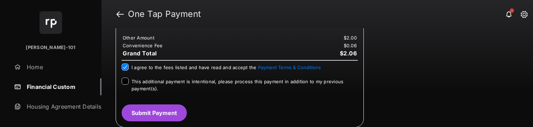
click at [125, 85] on div "This additional payment is intentional, please process this payment in addition…" at bounding box center [240, 86] width 236 height 16
click at [159, 111] on button "Submit Payment" at bounding box center [154, 112] width 65 height 17
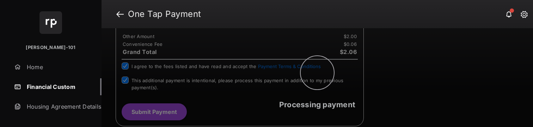
scroll to position [142, 0]
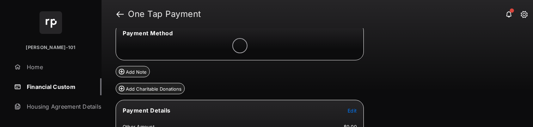
scroll to position [65, 0]
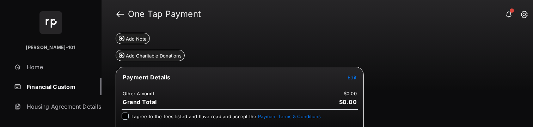
click at [350, 80] on span "Edit" at bounding box center [352, 77] width 9 height 6
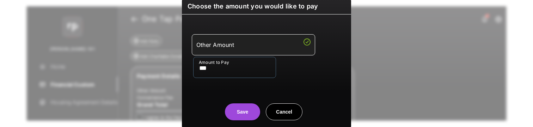
type input "***"
click at [258, 114] on center "Save Cancel" at bounding box center [266, 109] width 152 height 23
click at [255, 114] on button "Save" at bounding box center [242, 111] width 35 height 17
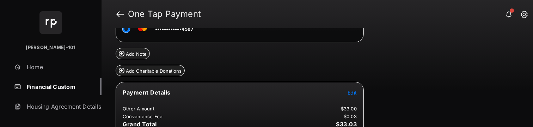
scroll to position [100, 0]
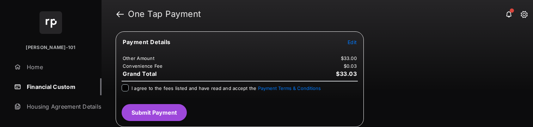
click at [170, 91] on div "I agree to the fees listed and have read and accept the Payment Terms & Conditi…" at bounding box center [225, 88] width 189 height 8
click at [173, 90] on label "I agree to the fees listed and have read and accept the Payment Terms & Conditi…" at bounding box center [225, 87] width 189 height 7
click at [172, 90] on label "I agree to the fees listed and have read and accept the Payment Terms & Conditi…" at bounding box center [225, 87] width 189 height 7
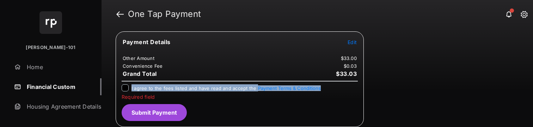
click at [172, 90] on label "I agree to the fees listed and have read and accept the Payment Terms & Conditi…" at bounding box center [225, 87] width 189 height 7
click at [163, 105] on button "Submit Payment" at bounding box center [154, 112] width 65 height 17
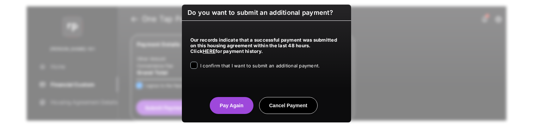
click at [227, 68] on span "I confirm that I want to submit an additional payment." at bounding box center [259, 66] width 119 height 6
click at [229, 114] on div "Do you want to submit an additional payment? Our records indicate that a succes…" at bounding box center [266, 64] width 169 height 118
click at [226, 110] on button "Pay Again" at bounding box center [231, 105] width 43 height 17
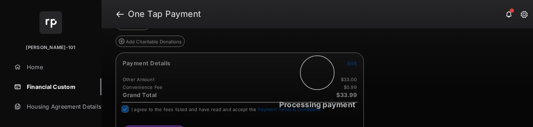
scroll to position [0, 0]
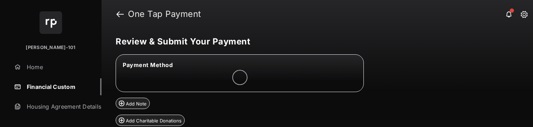
scroll to position [68, 0]
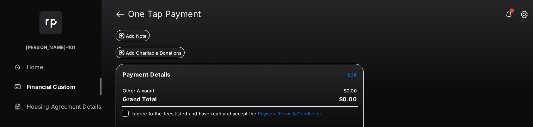
click at [350, 80] on tr "Payment Details Edit" at bounding box center [240, 78] width 246 height 16
click at [351, 79] on tr "Payment Details Edit" at bounding box center [240, 78] width 246 height 16
click at [351, 78] on td "Edit" at bounding box center [352, 74] width 10 height 8
click at [351, 78] on button "Edit" at bounding box center [352, 74] width 9 height 7
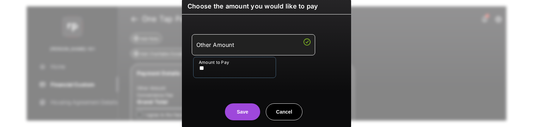
type input "**"
click at [237, 102] on center "Save Cancel" at bounding box center [266, 109] width 152 height 23
click at [236, 105] on button "Save" at bounding box center [242, 111] width 35 height 17
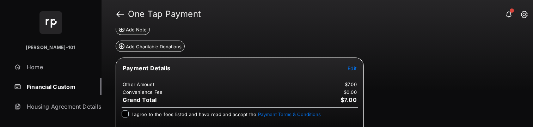
scroll to position [25, 0]
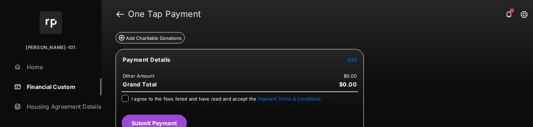
scroll to position [84, 0]
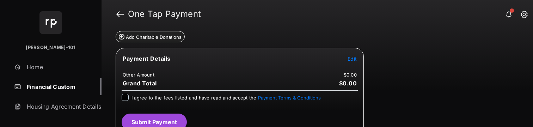
click at [354, 60] on span "Edit" at bounding box center [352, 59] width 9 height 6
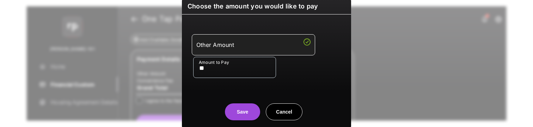
type input "**"
click at [231, 104] on button "Save" at bounding box center [242, 111] width 35 height 17
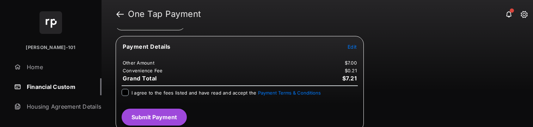
scroll to position [100, 0]
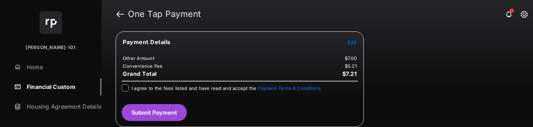
click at [200, 86] on span "I agree to the fees listed and have read and accept the Payment Terms & Conditi…" at bounding box center [225, 88] width 189 height 6
click at [158, 113] on button "Submit Payment" at bounding box center [154, 112] width 65 height 17
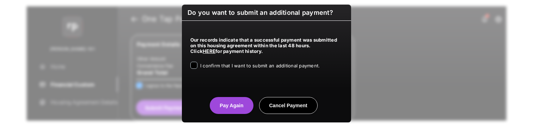
click at [225, 68] on span "I confirm that I want to submit an additional payment." at bounding box center [259, 66] width 119 height 6
click at [231, 103] on button "Pay Again" at bounding box center [231, 105] width 43 height 17
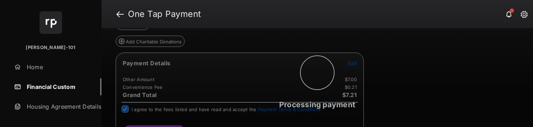
scroll to position [0, 0]
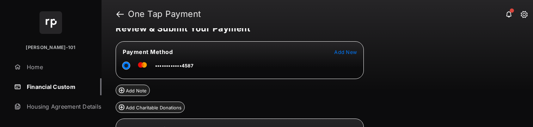
scroll to position [82, 0]
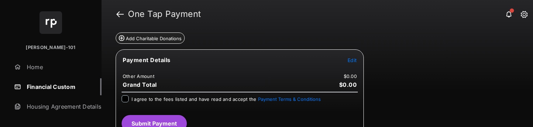
click at [349, 64] on tr "Payment Details Edit" at bounding box center [240, 64] width 246 height 16
click at [350, 62] on span "Edit" at bounding box center [352, 60] width 9 height 6
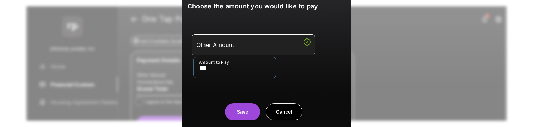
type input "***"
click at [200, 88] on div "Other Amount Amount to Pay ***" at bounding box center [266, 56] width 161 height 66
click at [228, 109] on button "Save" at bounding box center [242, 111] width 35 height 17
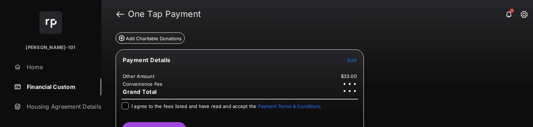
click at [133, 105] on span "I agree to the fees listed and have read and accept the Payment Terms & Conditi…" at bounding box center [225, 106] width 189 height 6
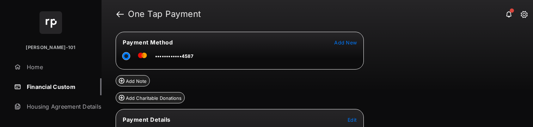
scroll to position [100, 0]
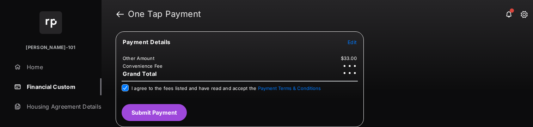
click at [161, 113] on button "Submit Payment" at bounding box center [154, 112] width 65 height 17
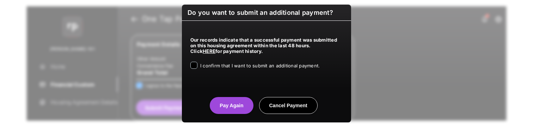
click at [232, 64] on span "I confirm that I want to submit an additional payment." at bounding box center [259, 66] width 119 height 6
click at [223, 100] on button "Pay Again" at bounding box center [231, 105] width 43 height 17
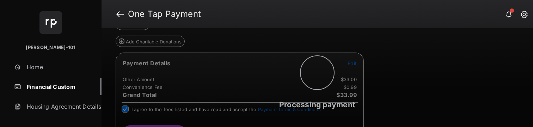
scroll to position [0, 0]
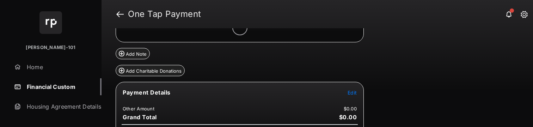
scroll to position [93, 0]
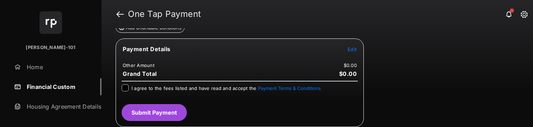
click at [358, 51] on tr "Payment Details Edit" at bounding box center [240, 53] width 246 height 16
click at [357, 51] on tr "Payment Details Edit" at bounding box center [240, 53] width 246 height 16
click at [354, 52] on button "Edit" at bounding box center [352, 48] width 9 height 7
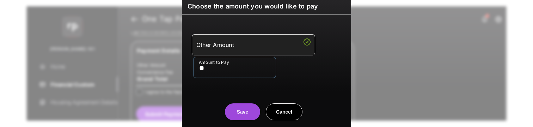
type input "**"
click at [252, 110] on button "Save" at bounding box center [242, 111] width 35 height 17
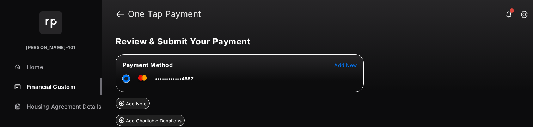
scroll to position [65, 0]
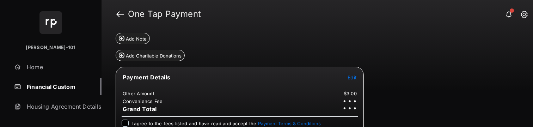
click at [130, 121] on div "I agree to the fees listed and have read and accept the Payment Terms & Conditi…" at bounding box center [240, 123] width 236 height 8
click at [129, 123] on div "I agree to the fees listed and have read and accept the Payment Terms & Conditi…" at bounding box center [240, 123] width 236 height 8
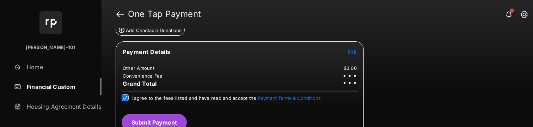
scroll to position [100, 0]
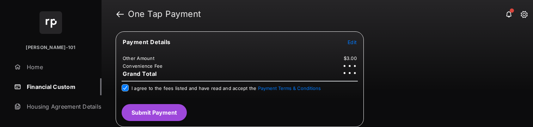
click at [169, 114] on button "Submit Payment" at bounding box center [154, 112] width 65 height 17
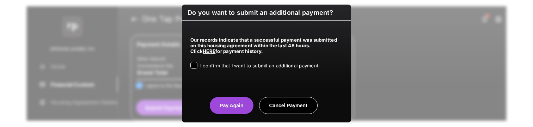
click at [261, 67] on span "I confirm that I want to submit an additional payment." at bounding box center [259, 66] width 119 height 6
click at [226, 106] on button "Pay Again" at bounding box center [231, 105] width 43 height 17
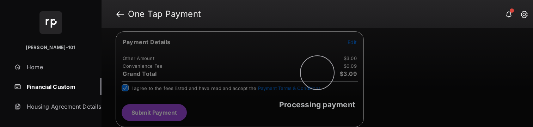
scroll to position [0, 0]
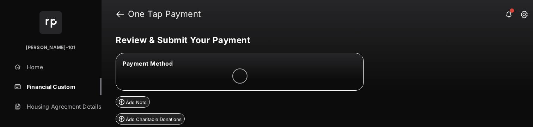
scroll to position [66, 0]
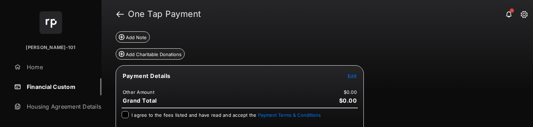
click at [357, 78] on td "Edit" at bounding box center [352, 76] width 10 height 8
click at [347, 76] on td "Edit" at bounding box center [352, 76] width 10 height 8
click at [349, 77] on span "Edit" at bounding box center [352, 76] width 9 height 6
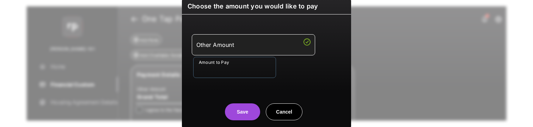
click at [218, 69] on input "Amount to Pay" at bounding box center [234, 67] width 83 height 21
type input "***"
click at [243, 118] on button "Save" at bounding box center [242, 111] width 35 height 17
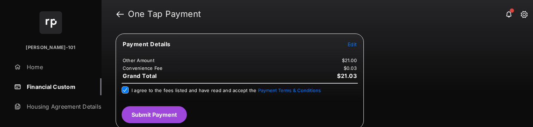
scroll to position [100, 0]
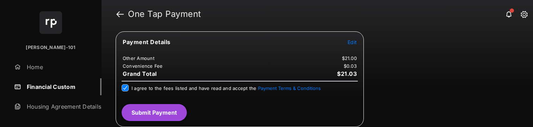
click at [155, 115] on button "Submit Payment" at bounding box center [154, 112] width 65 height 17
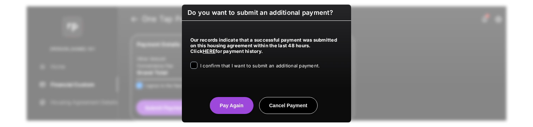
click at [225, 68] on span "I confirm that I want to submit an additional payment." at bounding box center [259, 66] width 119 height 6
click at [223, 102] on button "Pay Again" at bounding box center [231, 105] width 43 height 17
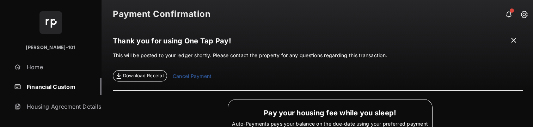
click at [54, 89] on link "Financial Custom" at bounding box center [56, 86] width 90 height 17
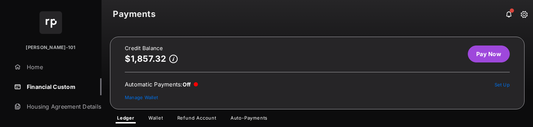
click at [476, 57] on link "Pay Now" at bounding box center [489, 53] width 42 height 17
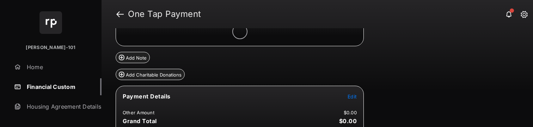
scroll to position [93, 0]
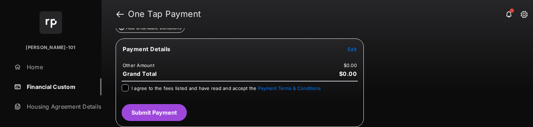
click at [350, 54] on tr "Payment Details Edit" at bounding box center [240, 53] width 246 height 16
click at [351, 51] on span "Edit" at bounding box center [352, 49] width 9 height 6
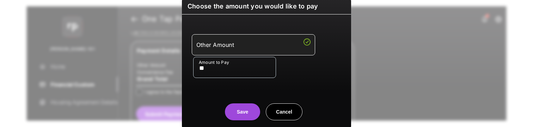
type input "**"
click at [208, 94] on div "Save Cancel" at bounding box center [266, 104] width 169 height 31
click at [230, 108] on button "Save" at bounding box center [242, 111] width 35 height 17
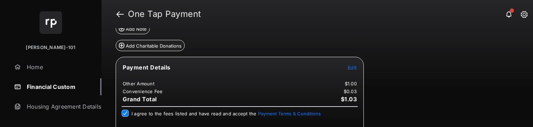
scroll to position [100, 0]
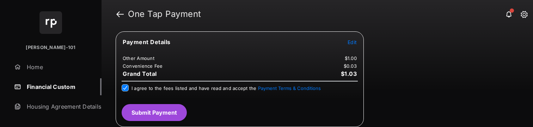
click at [176, 114] on button "Submit Payment" at bounding box center [154, 112] width 65 height 17
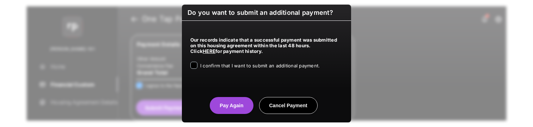
click at [222, 69] on label "I confirm that I want to submit an additional payment." at bounding box center [259, 65] width 119 height 7
click at [231, 104] on button "Pay Again" at bounding box center [231, 105] width 43 height 17
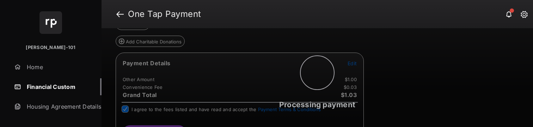
scroll to position [0, 0]
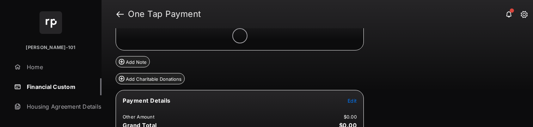
scroll to position [93, 0]
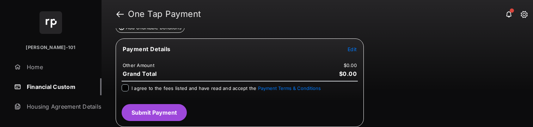
click at [357, 50] on tr "Payment Details Edit" at bounding box center [240, 53] width 246 height 16
click at [357, 51] on td "Edit" at bounding box center [352, 49] width 10 height 8
click at [351, 51] on span "Edit" at bounding box center [352, 49] width 9 height 6
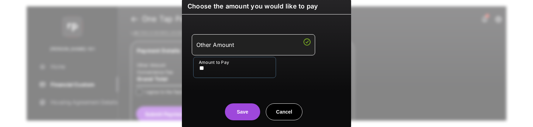
type input "**"
click at [205, 107] on center "Save Cancel" at bounding box center [266, 109] width 152 height 23
click at [232, 108] on button "Save" at bounding box center [242, 111] width 35 height 17
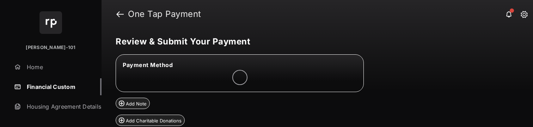
scroll to position [69, 0]
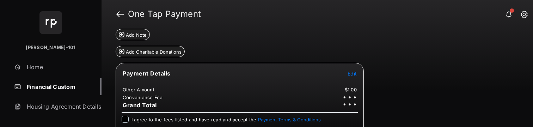
click at [130, 122] on div "I agree to the fees listed and have read and accept the Payment Terms & Conditi…" at bounding box center [240, 120] width 236 height 8
click at [129, 121] on div "I agree to the fees listed and have read and accept the Payment Terms & Conditi…" at bounding box center [240, 120] width 236 height 8
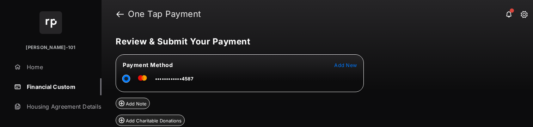
scroll to position [100, 0]
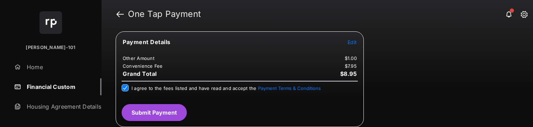
click at [172, 105] on button "Submit Payment" at bounding box center [154, 112] width 65 height 17
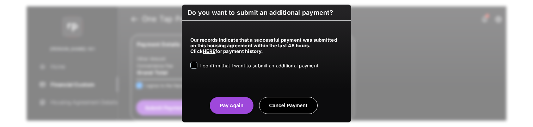
click at [220, 61] on div "Our records indicate that a successful payment was submitted on this housing ag…" at bounding box center [266, 52] width 169 height 62
click at [220, 70] on div "Our records indicate that a successful payment was submitted on this housing ag…" at bounding box center [266, 52] width 169 height 62
drag, startPoint x: 214, startPoint y: 62, endPoint x: 217, endPoint y: 70, distance: 8.4
click at [214, 64] on label "I confirm that I want to submit an additional payment." at bounding box center [259, 65] width 119 height 7
click at [217, 70] on div "I confirm that I want to submit an additional payment." at bounding box center [259, 66] width 119 height 8
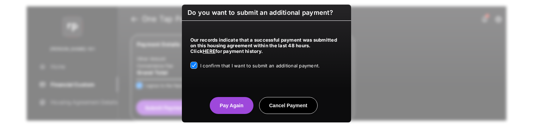
click at [232, 105] on button "Pay Again" at bounding box center [231, 105] width 43 height 17
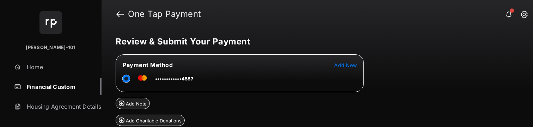
scroll to position [65, 0]
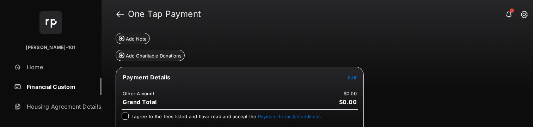
click at [351, 80] on span "Edit" at bounding box center [352, 77] width 9 height 6
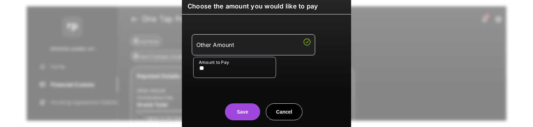
type input "**"
click at [239, 107] on button "Save" at bounding box center [242, 111] width 35 height 17
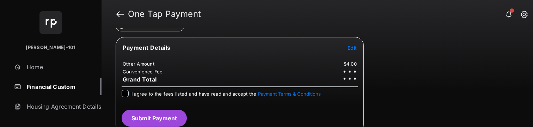
scroll to position [100, 0]
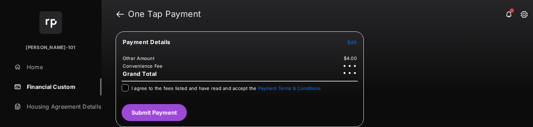
click at [129, 88] on div "I agree to the fees listed and have read and accept the Payment Terms & Conditi…" at bounding box center [240, 88] width 236 height 8
click at [169, 115] on button "Submit Payment" at bounding box center [154, 112] width 65 height 17
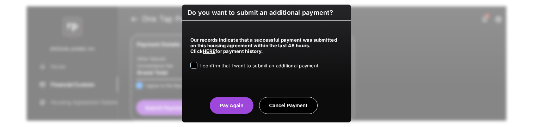
click at [232, 67] on span "I confirm that I want to submit an additional payment." at bounding box center [259, 66] width 119 height 6
click at [216, 110] on button "Pay Again" at bounding box center [231, 105] width 43 height 17
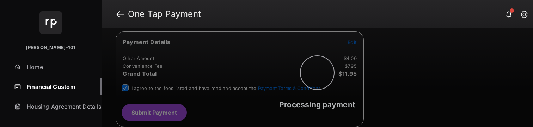
scroll to position [0, 0]
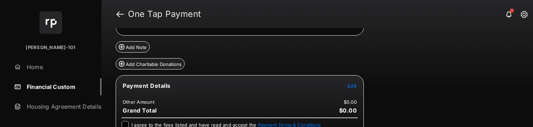
scroll to position [78, 0]
click at [352, 83] on button "Edit" at bounding box center [352, 84] width 9 height 7
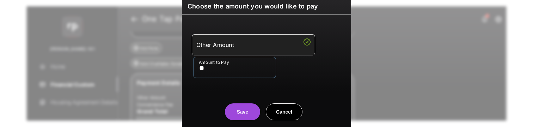
type input "**"
click at [204, 96] on div "Save Cancel" at bounding box center [266, 104] width 169 height 31
click at [226, 110] on button "Save" at bounding box center [242, 111] width 35 height 17
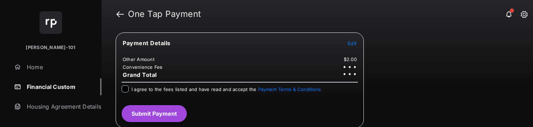
scroll to position [122, 0]
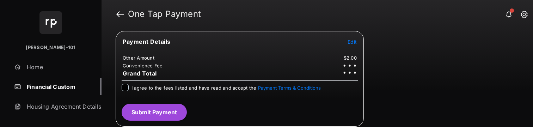
click at [128, 85] on div "I agree to the fees listed and have read and accept the Payment Terms & Conditi…" at bounding box center [240, 88] width 236 height 8
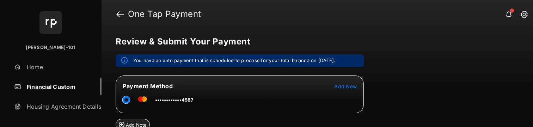
scroll to position [121, 0]
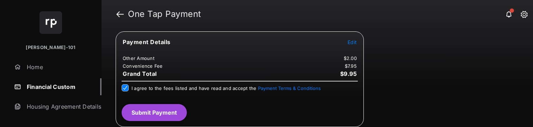
click at [155, 116] on button "Submit Payment" at bounding box center [154, 112] width 65 height 17
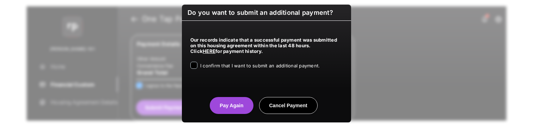
click at [218, 69] on div "I confirm that I want to submit an additional payment." at bounding box center [259, 66] width 119 height 8
click at [219, 67] on span "I confirm that I want to submit an additional payment." at bounding box center [259, 66] width 119 height 6
click at [225, 101] on button "Pay Again" at bounding box center [231, 105] width 43 height 17
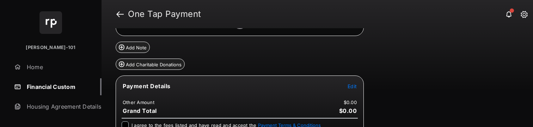
scroll to position [79, 0]
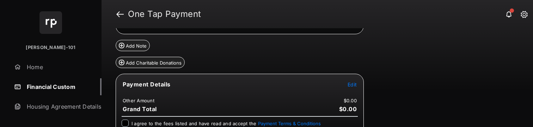
click at [351, 87] on span "Edit" at bounding box center [352, 84] width 9 height 6
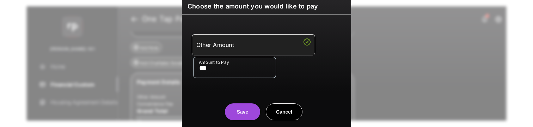
type input "***"
click at [221, 106] on center "Save Cancel" at bounding box center [266, 109] width 152 height 23
click at [225, 108] on button "Save" at bounding box center [242, 111] width 35 height 17
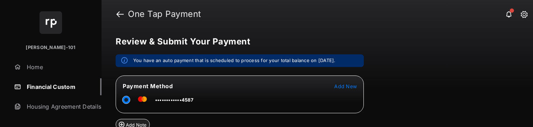
scroll to position [121, 0]
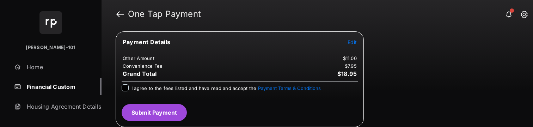
click at [159, 91] on div "I agree to the fees listed and have read and accept the Payment Terms & Conditi…" at bounding box center [225, 88] width 189 height 8
click at [166, 87] on span "I agree to the fees listed and have read and accept the Payment Terms & Conditi…" at bounding box center [225, 88] width 189 height 6
click at [163, 106] on button "Submit Payment" at bounding box center [154, 112] width 65 height 17
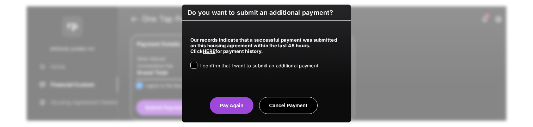
drag, startPoint x: 234, startPoint y: 61, endPoint x: 234, endPoint y: 65, distance: 4.2
click at [234, 61] on div "Our records indicate that a successful payment was submitted on this housing ag…" at bounding box center [266, 52] width 169 height 62
click at [235, 67] on span "I confirm that I want to submit an additional payment." at bounding box center [259, 66] width 119 height 6
click at [227, 103] on button "Pay Again" at bounding box center [231, 105] width 43 height 17
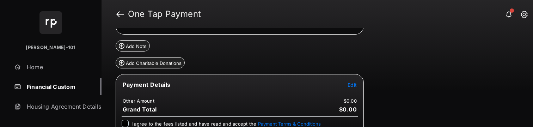
scroll to position [80, 0]
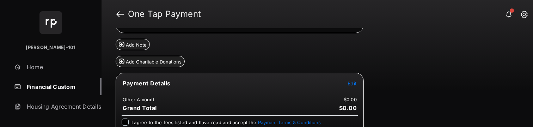
click at [352, 86] on span "Edit" at bounding box center [352, 83] width 9 height 6
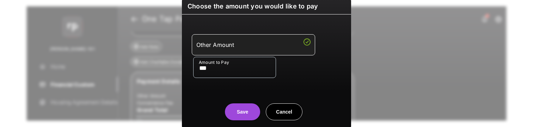
type input "***"
click at [225, 104] on center "Save Cancel" at bounding box center [266, 109] width 152 height 23
drag, startPoint x: 233, startPoint y: 119, endPoint x: 227, endPoint y: 119, distance: 6.3
click at [233, 119] on button "Save" at bounding box center [242, 111] width 35 height 17
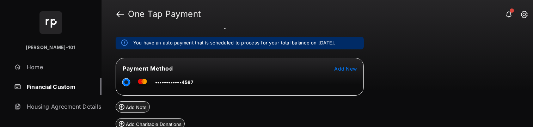
scroll to position [121, 0]
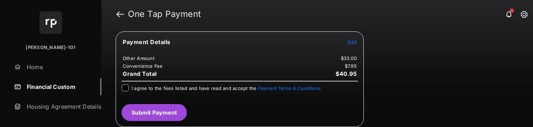
click at [136, 88] on span "I agree to the fees listed and have read and accept the Payment Terms & Conditi…" at bounding box center [225, 88] width 189 height 6
click at [165, 107] on button "Submit Payment" at bounding box center [154, 112] width 65 height 17
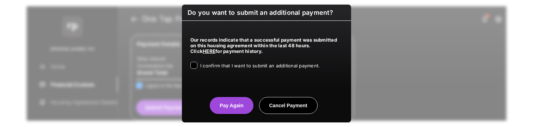
click at [268, 70] on div "I confirm that I want to submit an additional payment." at bounding box center [259, 66] width 119 height 8
click at [260, 67] on span "I confirm that I want to submit an additional payment." at bounding box center [259, 66] width 119 height 6
click at [226, 105] on button "Pay Again" at bounding box center [231, 105] width 43 height 17
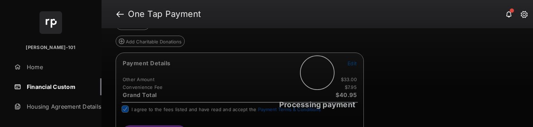
scroll to position [0, 0]
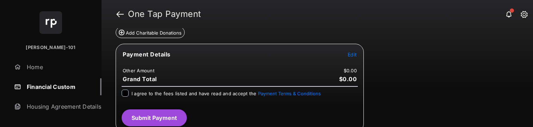
scroll to position [109, 0]
click at [350, 56] on span "Edit" at bounding box center [352, 54] width 9 height 6
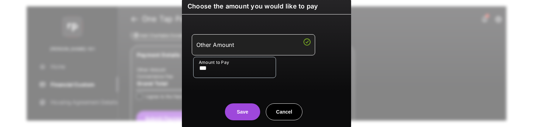
type input "***"
click at [225, 108] on button "Save" at bounding box center [242, 111] width 35 height 17
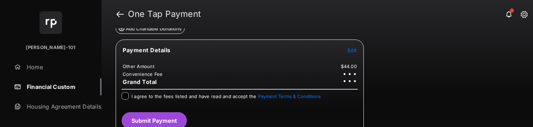
scroll to position [122, 0]
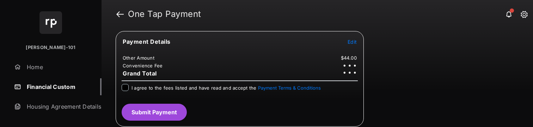
click at [148, 92] on div "I agree to the fees listed and have read and accept the Payment Terms & Conditi…" at bounding box center [239, 91] width 245 height 14
click at [149, 90] on span "I agree to the fees listed and have read and accept the Payment Terms & Conditi…" at bounding box center [225, 88] width 189 height 6
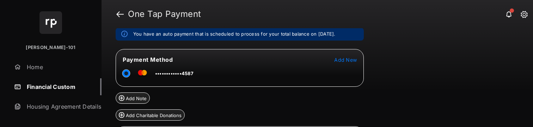
scroll to position [121, 0]
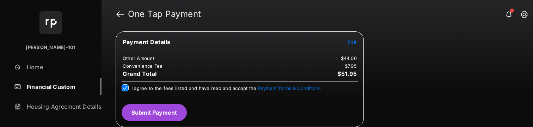
click at [173, 106] on button "Submit Payment" at bounding box center [154, 112] width 65 height 17
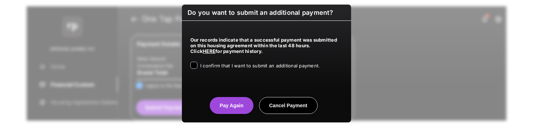
click at [219, 68] on span "I confirm that I want to submit an additional payment." at bounding box center [259, 66] width 119 height 6
click at [220, 94] on center "Pay Again Cancel Payment" at bounding box center [266, 102] width 152 height 23
click at [221, 100] on button "Pay Again" at bounding box center [231, 105] width 43 height 17
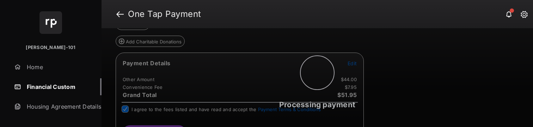
scroll to position [0, 0]
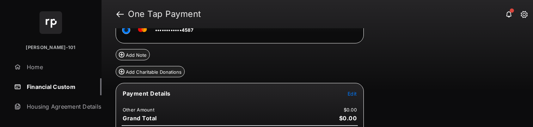
scroll to position [115, 0]
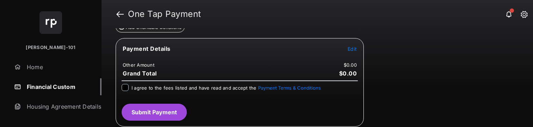
click at [351, 49] on span "Edit" at bounding box center [352, 49] width 9 height 6
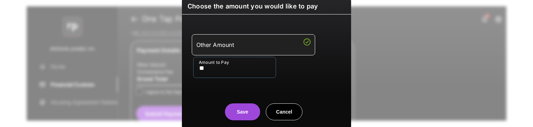
type input "**"
click at [217, 94] on div "Save Cancel" at bounding box center [266, 104] width 169 height 31
click at [231, 111] on button "Save" at bounding box center [242, 111] width 35 height 17
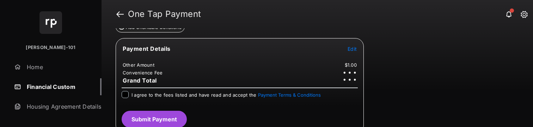
click at [149, 97] on span "I agree to the fees listed and have read and accept the Payment Terms & Conditi…" at bounding box center [225, 95] width 189 height 6
click at [150, 117] on button "Submit Payment" at bounding box center [154, 119] width 65 height 17
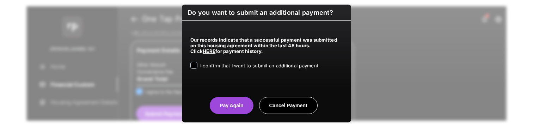
click at [264, 65] on span "I confirm that I want to submit an additional payment." at bounding box center [259, 66] width 119 height 6
click at [236, 101] on button "Pay Again" at bounding box center [231, 105] width 43 height 17
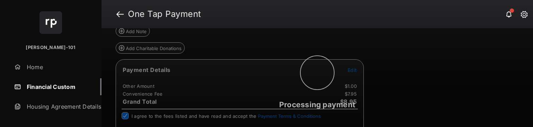
scroll to position [0, 0]
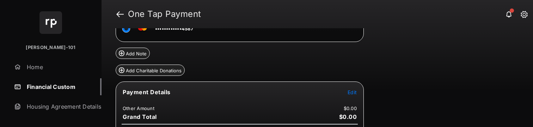
scroll to position [73, 0]
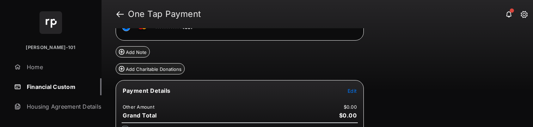
click at [348, 89] on span "Edit" at bounding box center [352, 91] width 9 height 6
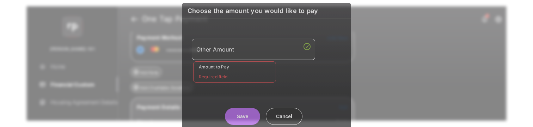
scroll to position [0, 0]
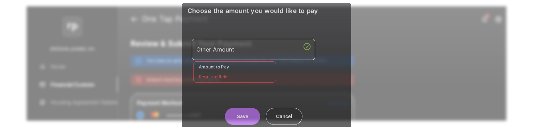
click at [349, 90] on div "Other Amount Amount to Pay Required field" at bounding box center [266, 56] width 169 height 75
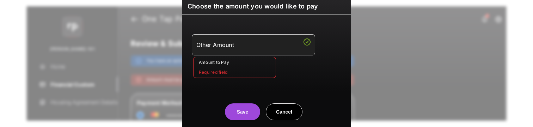
click at [250, 76] on input "Amount to Pay" at bounding box center [234, 67] width 83 height 21
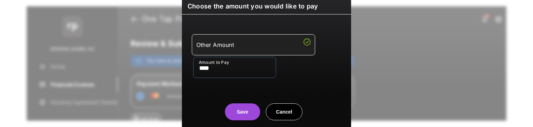
type input "****"
click at [245, 113] on button "Save" at bounding box center [242, 111] width 35 height 17
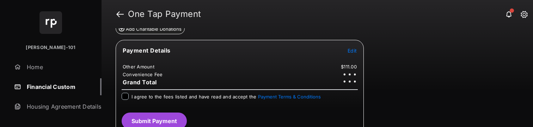
scroll to position [114, 0]
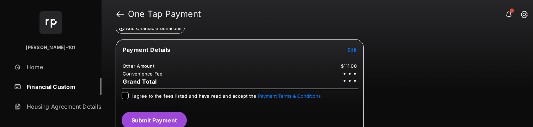
click at [219, 98] on span "I agree to the fees listed and have read and accept the Payment Terms & Conditi…" at bounding box center [225, 96] width 189 height 6
click at [157, 114] on button "Submit Payment" at bounding box center [154, 120] width 65 height 17
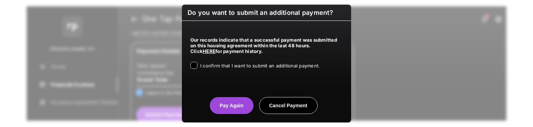
click at [240, 72] on div "Our records indicate that a successful payment was submitted on this housing ag…" at bounding box center [266, 52] width 169 height 62
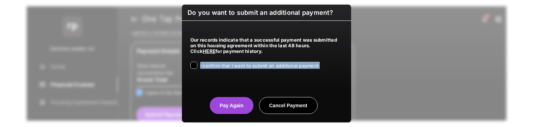
click at [244, 69] on div "Our records indicate that a successful payment was submitted on this housing ag…" at bounding box center [266, 52] width 169 height 62
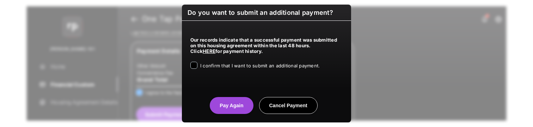
click at [245, 68] on span "I confirm that I want to submit an additional payment." at bounding box center [259, 66] width 119 height 6
click at [231, 112] on button "Pay Again" at bounding box center [231, 105] width 43 height 17
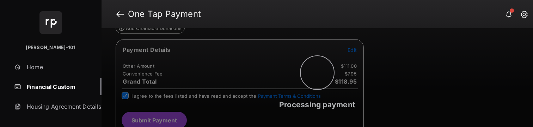
scroll to position [0, 0]
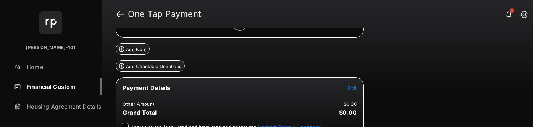
scroll to position [115, 0]
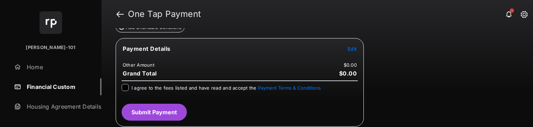
click at [354, 50] on span "Edit" at bounding box center [352, 49] width 9 height 6
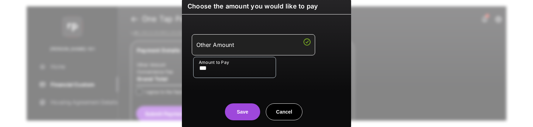
type input "***"
click at [206, 89] on div "Other Amount Amount to Pay ***" at bounding box center [266, 56] width 161 height 66
drag, startPoint x: 241, startPoint y: 114, endPoint x: 237, endPoint y: 103, distance: 11.1
click at [241, 114] on button "Save" at bounding box center [242, 111] width 35 height 17
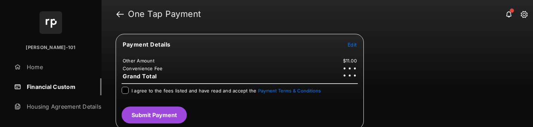
scroll to position [122, 0]
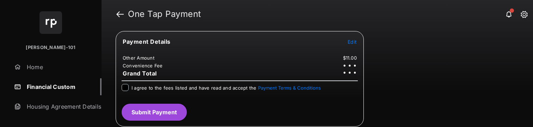
drag, startPoint x: 146, startPoint y: 90, endPoint x: 109, endPoint y: 103, distance: 38.8
click at [145, 90] on span "I agree to the fees listed and have read and accept the Payment Terms & Conditi…" at bounding box center [225, 88] width 189 height 6
click at [117, 116] on div "Payment Details Edit Other Amount $11.00 Convenience Fee Grand Total I agree to…" at bounding box center [240, 79] width 248 height 96
click at [137, 107] on button "Submit Payment" at bounding box center [154, 112] width 65 height 17
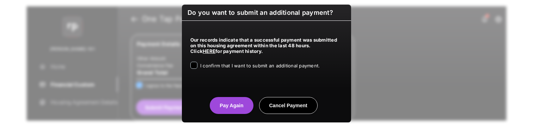
click at [237, 68] on span "I confirm that I want to submit an additional payment." at bounding box center [259, 66] width 119 height 6
click at [216, 114] on div "Do you want to submit an additional payment? Our records indicate that a succes…" at bounding box center [266, 64] width 169 height 118
click at [220, 109] on button "Pay Again" at bounding box center [231, 105] width 43 height 17
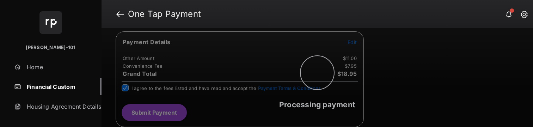
scroll to position [0, 0]
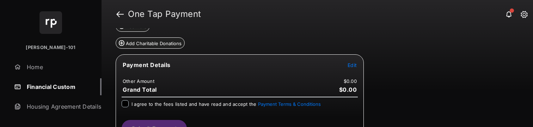
scroll to position [115, 0]
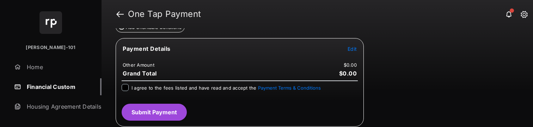
click at [350, 51] on span "Edit" at bounding box center [352, 49] width 9 height 6
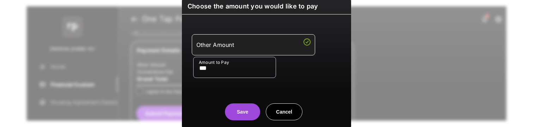
type input "***"
click at [186, 89] on div "Other Amount Amount to Pay ***" at bounding box center [266, 56] width 161 height 66
click at [237, 110] on button "Save" at bounding box center [242, 111] width 35 height 17
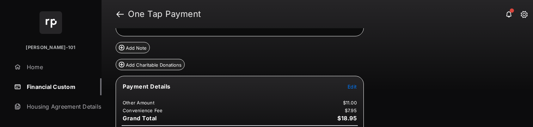
scroll to position [121, 0]
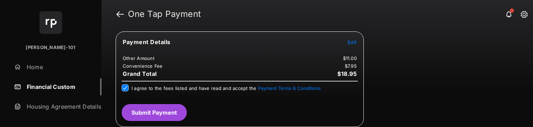
click at [145, 108] on button "Submit Payment" at bounding box center [154, 112] width 65 height 17
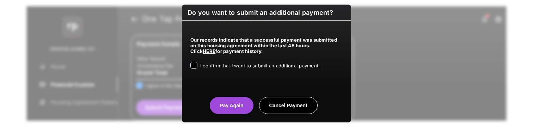
click at [226, 66] on span "I confirm that I want to submit an additional payment." at bounding box center [259, 66] width 119 height 6
click at [233, 96] on center "Pay Again Cancel Payment" at bounding box center [266, 102] width 152 height 23
click at [234, 99] on button "Pay Again" at bounding box center [231, 105] width 43 height 17
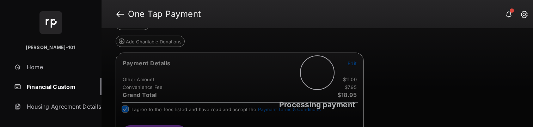
scroll to position [0, 0]
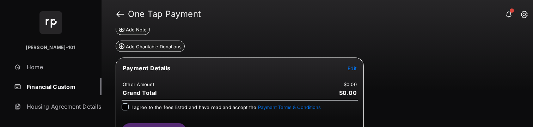
scroll to position [76, 0]
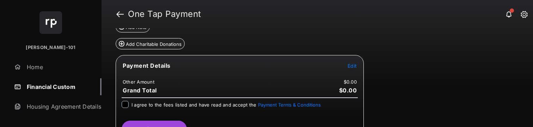
click at [354, 65] on span "Edit" at bounding box center [352, 66] width 9 height 6
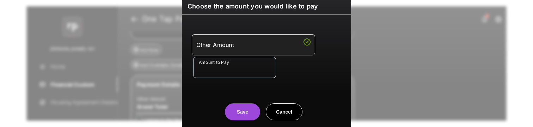
scroll to position [98, 0]
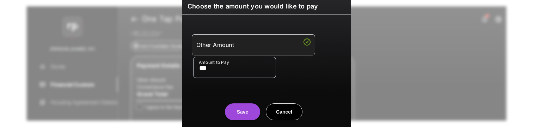
type input "***"
drag, startPoint x: 247, startPoint y: 125, endPoint x: 241, endPoint y: 110, distance: 16.0
click at [247, 125] on div "Choose the amount you would like to pay Other Amount Amount to Pay *** Save Can…" at bounding box center [266, 63] width 169 height 130
click at [241, 110] on button "Save" at bounding box center [242, 111] width 35 height 17
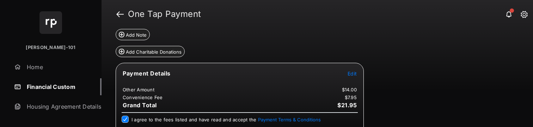
scroll to position [121, 0]
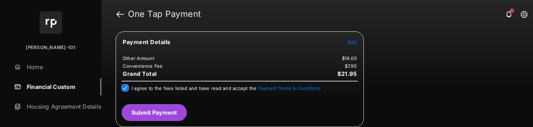
click at [164, 114] on button "Submit Payment" at bounding box center [154, 112] width 65 height 17
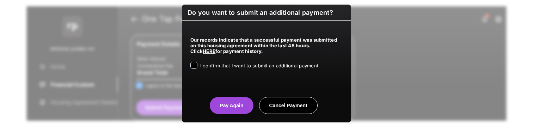
click at [232, 66] on span "I confirm that I want to submit an additional payment." at bounding box center [259, 66] width 119 height 6
click at [233, 110] on button "Pay Again" at bounding box center [231, 105] width 43 height 17
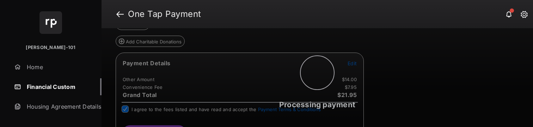
scroll to position [0, 0]
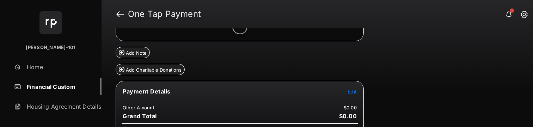
scroll to position [73, 0]
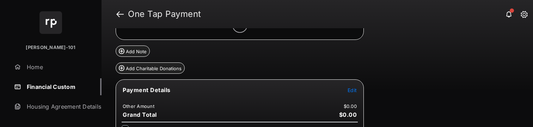
click at [346, 90] on tr "Payment Details Edit" at bounding box center [240, 94] width 246 height 16
click at [350, 91] on span "Edit" at bounding box center [352, 90] width 9 height 6
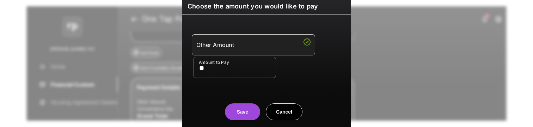
type input "**"
click at [247, 114] on button "Save" at bounding box center [242, 111] width 35 height 17
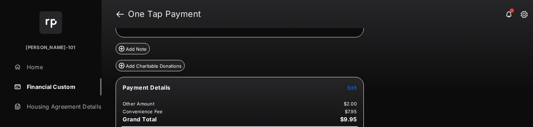
scroll to position [121, 0]
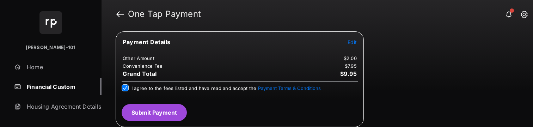
click at [163, 121] on div "Payment Details Edit Other Amount $2.00 Convenience Fee $7.95 Grand Total $9.95…" at bounding box center [240, 79] width 248 height 96
click at [162, 119] on button "Submit Payment" at bounding box center [154, 112] width 65 height 17
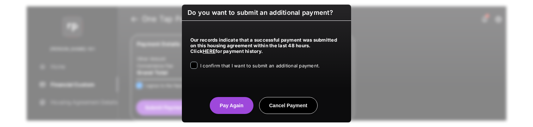
click at [229, 70] on div "Our records indicate that a successful payment was submitted on this housing ag…" at bounding box center [266, 52] width 169 height 62
click at [231, 69] on div "I confirm that I want to submit an additional payment." at bounding box center [259, 66] width 119 height 8
click at [233, 69] on label "I confirm that I want to submit an additional payment." at bounding box center [259, 65] width 119 height 7
click at [234, 102] on button "Pay Again" at bounding box center [231, 105] width 43 height 17
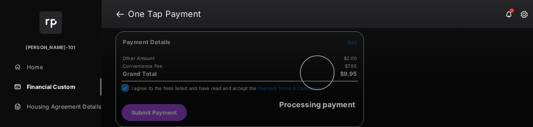
scroll to position [0, 0]
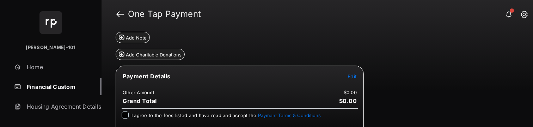
scroll to position [88, 0]
click at [357, 77] on tr "Payment Details Edit" at bounding box center [240, 80] width 246 height 16
click at [355, 76] on span "Edit" at bounding box center [352, 76] width 9 height 6
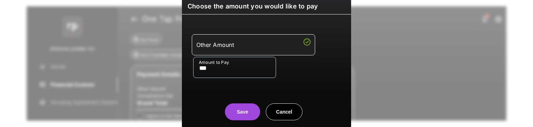
type input "***"
click at [209, 102] on center "Save Cancel" at bounding box center [266, 109] width 152 height 23
click at [240, 111] on button "Save" at bounding box center [242, 111] width 35 height 17
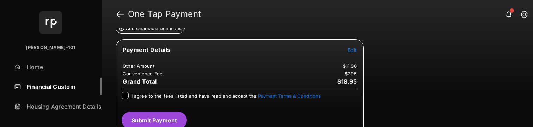
scroll to position [121, 0]
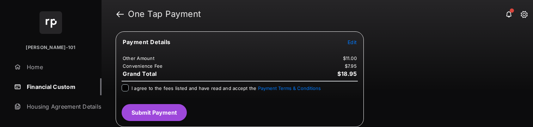
drag, startPoint x: 151, startPoint y: 90, endPoint x: 122, endPoint y: 99, distance: 30.3
click at [151, 90] on span "I agree to the fees listed and have read and accept the Payment Terms & Conditi…" at bounding box center [225, 88] width 189 height 6
click at [152, 112] on button "Submit Payment" at bounding box center [154, 112] width 65 height 17
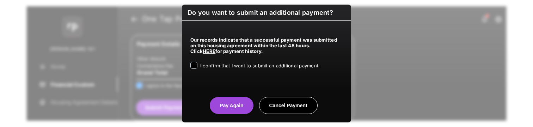
click at [238, 66] on span "I confirm that I want to submit an additional payment." at bounding box center [259, 66] width 119 height 6
click at [236, 106] on button "Pay Again" at bounding box center [231, 105] width 43 height 17
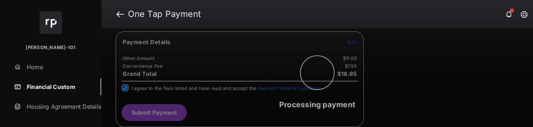
scroll to position [0, 0]
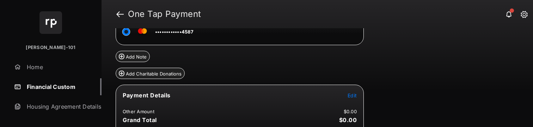
scroll to position [70, 0]
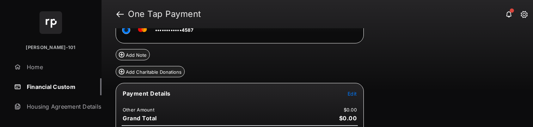
click at [354, 93] on span "Edit" at bounding box center [352, 94] width 9 height 6
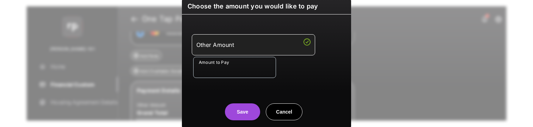
click at [233, 70] on input "Amount to Pay" at bounding box center [234, 67] width 83 height 21
type input "***"
click at [228, 80] on div "Other Amount Amount to Pay ***" at bounding box center [266, 56] width 161 height 66
click at [251, 122] on div "Choose the amount you would like to pay Other Amount Amount to Pay *** Save Can…" at bounding box center [266, 63] width 169 height 130
click at [248, 115] on button "Save" at bounding box center [242, 111] width 35 height 17
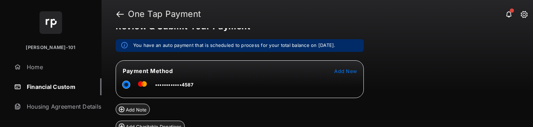
scroll to position [122, 0]
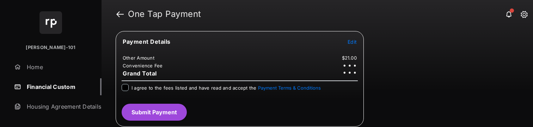
click at [163, 91] on div "I agree to the fees listed and have read and accept the Payment Terms & Conditi…" at bounding box center [225, 88] width 189 height 8
click at [177, 114] on button "Submit Payment" at bounding box center [154, 112] width 65 height 17
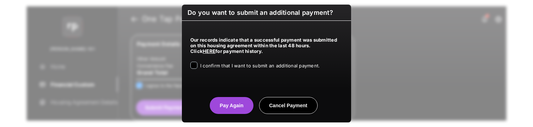
drag, startPoint x: 220, startPoint y: 67, endPoint x: 229, endPoint y: 91, distance: 25.7
click at [220, 67] on span "I confirm that I want to submit an additional payment." at bounding box center [259, 66] width 119 height 6
click at [236, 102] on button "Pay Again" at bounding box center [231, 105] width 43 height 17
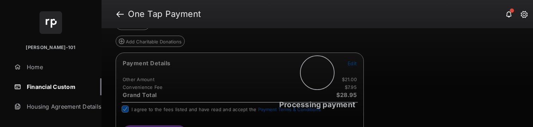
scroll to position [0, 0]
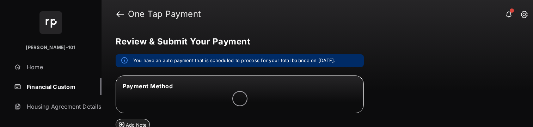
scroll to position [115, 0]
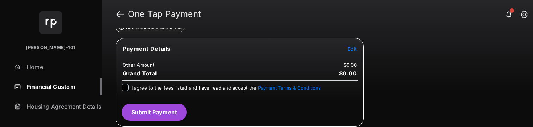
click at [356, 49] on span "Edit" at bounding box center [352, 49] width 9 height 6
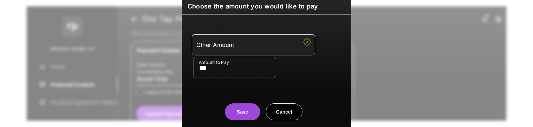
type input "***"
click at [242, 116] on button "Save" at bounding box center [242, 111] width 35 height 17
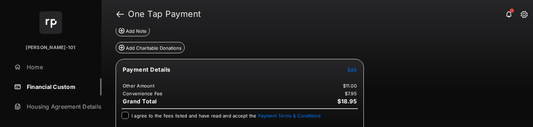
scroll to position [121, 0]
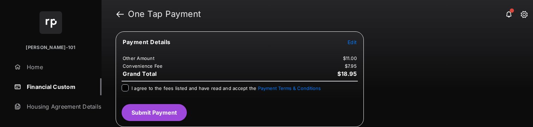
click at [127, 92] on div "I agree to the fees listed and have read and accept the Payment Terms & Conditi…" at bounding box center [239, 91] width 245 height 14
click at [127, 91] on div at bounding box center [125, 87] width 7 height 7
click at [128, 89] on div at bounding box center [125, 87] width 7 height 7
click at [151, 104] on button "Submit Payment" at bounding box center [154, 112] width 65 height 17
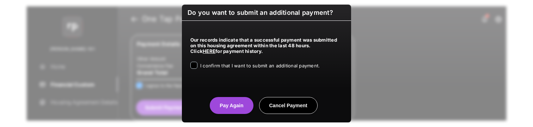
click at [237, 66] on span "I confirm that I want to submit an additional payment." at bounding box center [259, 66] width 119 height 6
drag, startPoint x: 217, startPoint y: 101, endPoint x: 220, endPoint y: 104, distance: 3.8
click at [218, 102] on button "Pay Again" at bounding box center [231, 105] width 43 height 17
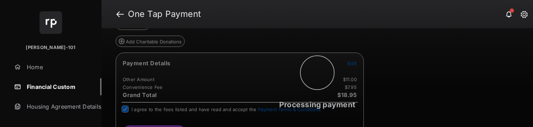
scroll to position [0, 0]
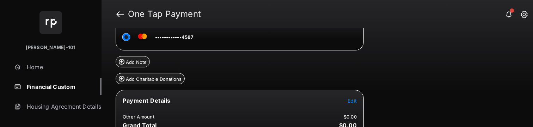
scroll to position [63, 0]
click at [351, 101] on span "Edit" at bounding box center [352, 100] width 9 height 6
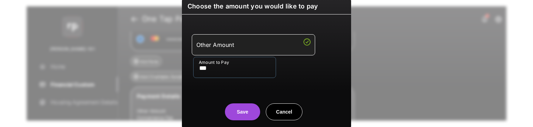
type input "***"
click at [220, 117] on center "Save Cancel" at bounding box center [266, 109] width 152 height 23
click at [231, 114] on button "Save" at bounding box center [242, 111] width 35 height 17
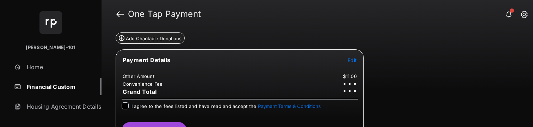
click at [155, 106] on span "I agree to the fees listed and have read and accept the Payment Terms & Conditi…" at bounding box center [225, 106] width 189 height 6
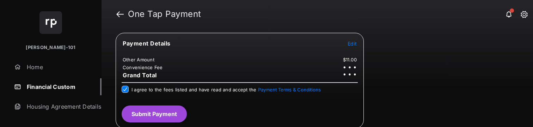
scroll to position [122, 0]
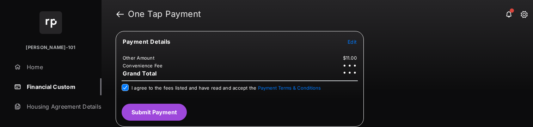
click at [154, 111] on button "Submit Payment" at bounding box center [154, 112] width 65 height 17
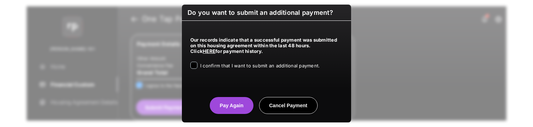
click at [222, 68] on span "I confirm that I want to submit an additional payment." at bounding box center [259, 66] width 119 height 6
drag, startPoint x: 230, startPoint y: 91, endPoint x: 228, endPoint y: 99, distance: 7.6
click at [230, 92] on center "Pay Again Cancel Payment" at bounding box center [266, 102] width 152 height 23
click at [228, 99] on button "Pay Again" at bounding box center [231, 105] width 43 height 17
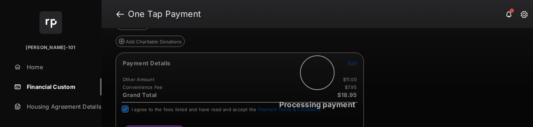
scroll to position [0, 0]
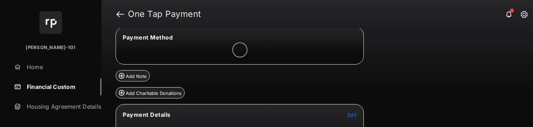
scroll to position [28, 0]
click at [352, 112] on span "Edit" at bounding box center [352, 114] width 9 height 6
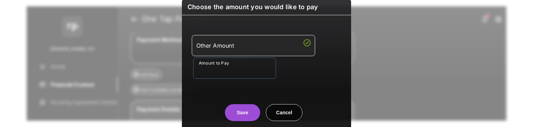
scroll to position [49, 0]
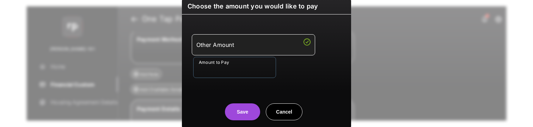
click at [233, 73] on input "Amount to Pay" at bounding box center [234, 67] width 83 height 21
type input "**"
click at [221, 79] on div "Other Amount Amount to Pay **" at bounding box center [266, 56] width 161 height 66
click at [239, 115] on button "Save" at bounding box center [242, 111] width 35 height 17
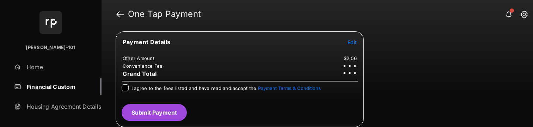
scroll to position [122, 0]
click at [207, 89] on span "I agree to the fees listed and have read and accept the Payment Terms & Conditi…" at bounding box center [225, 88] width 189 height 6
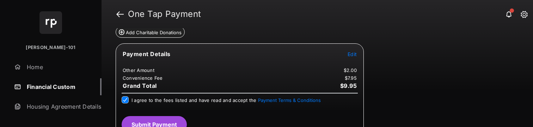
scroll to position [121, 0]
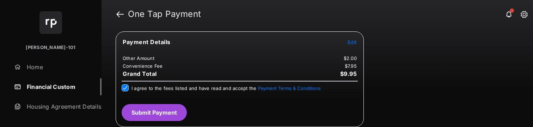
click at [184, 111] on button "Submit Payment" at bounding box center [154, 112] width 65 height 17
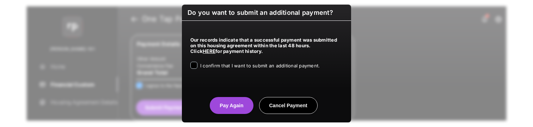
click at [239, 66] on span "I confirm that I want to submit an additional payment." at bounding box center [259, 66] width 119 height 6
click at [236, 103] on button "Pay Again" at bounding box center [231, 105] width 43 height 17
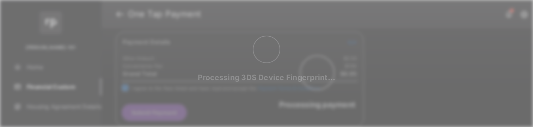
scroll to position [0, 0]
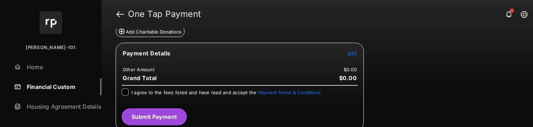
scroll to position [115, 0]
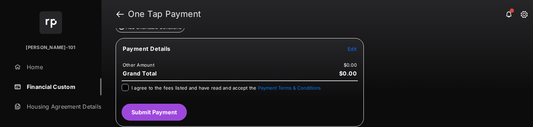
click at [355, 47] on span "Edit" at bounding box center [352, 49] width 9 height 6
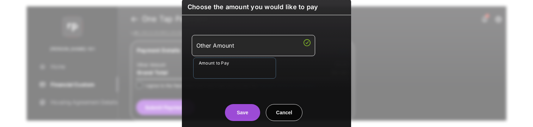
click at [250, 64] on input "Amount to Pay" at bounding box center [234, 67] width 83 height 21
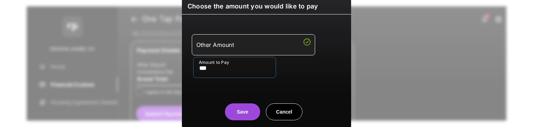
type input "***"
click at [221, 105] on center "Save Cancel" at bounding box center [266, 109] width 152 height 23
click at [255, 114] on button "Save" at bounding box center [242, 111] width 35 height 17
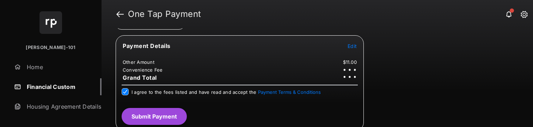
scroll to position [111, 0]
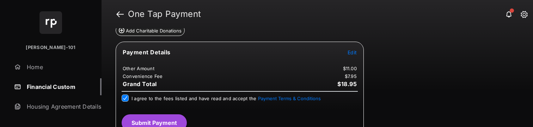
click at [172, 117] on button "Submit Payment" at bounding box center [154, 122] width 65 height 17
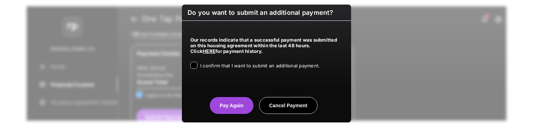
click at [264, 68] on span "I confirm that I want to submit an additional payment." at bounding box center [259, 66] width 119 height 6
click at [221, 104] on button "Pay Again" at bounding box center [231, 105] width 43 height 17
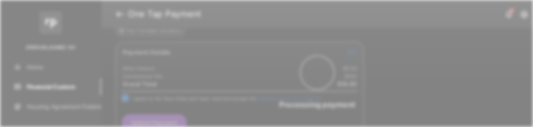
scroll to position [0, 0]
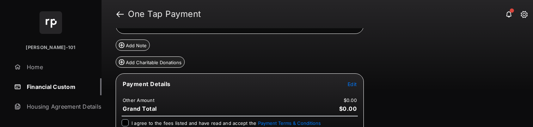
scroll to position [79, 0]
click at [356, 81] on button "Edit" at bounding box center [352, 83] width 9 height 7
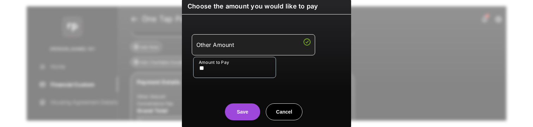
type input "**"
click at [238, 108] on button "Save" at bounding box center [242, 111] width 35 height 17
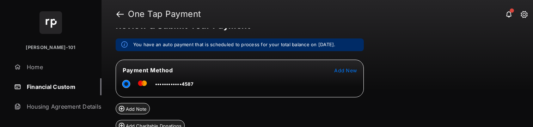
scroll to position [121, 0]
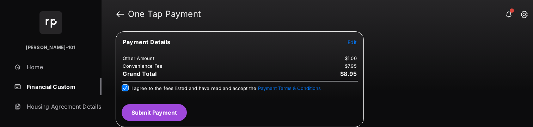
click at [168, 116] on button "Submit Payment" at bounding box center [154, 112] width 65 height 17
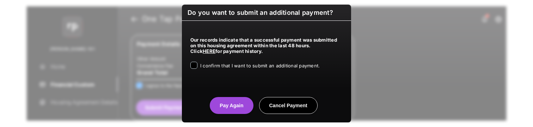
click at [247, 65] on span "I confirm that I want to submit an additional payment." at bounding box center [259, 66] width 119 height 6
click at [228, 100] on button "Pay Again" at bounding box center [231, 105] width 43 height 17
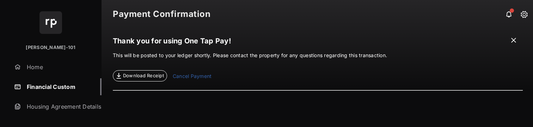
click at [70, 88] on link "Financial Custom" at bounding box center [56, 86] width 90 height 17
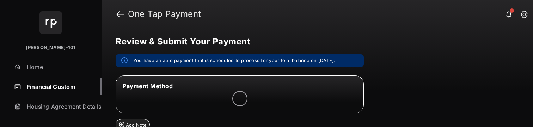
scroll to position [62, 0]
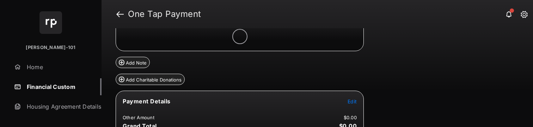
click at [346, 101] on tr "Payment Details Edit" at bounding box center [240, 105] width 246 height 16
click at [349, 102] on span "Edit" at bounding box center [352, 101] width 9 height 6
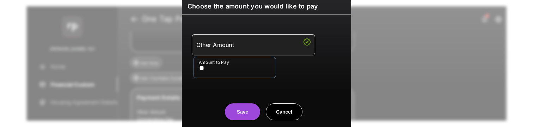
type input "**"
click at [255, 108] on button "Save" at bounding box center [242, 111] width 35 height 17
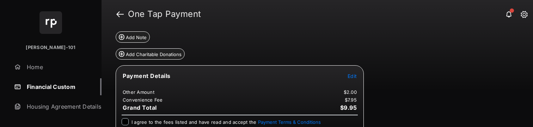
scroll to position [121, 0]
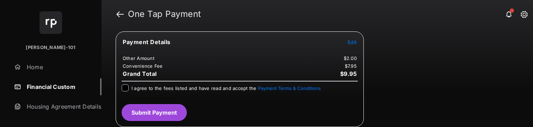
click at [148, 91] on div "I agree to the fees listed and have read and accept the Payment Terms & Conditi…" at bounding box center [225, 88] width 189 height 8
click at [146, 91] on div "I agree to the fees listed and have read and accept the Payment Terms & Conditi…" at bounding box center [225, 88] width 189 height 8
click at [127, 91] on div "I agree to the fees listed and have read and accept the Payment Terms & Conditi…" at bounding box center [240, 88] width 236 height 8
click at [172, 106] on button "Submit Payment" at bounding box center [154, 112] width 65 height 17
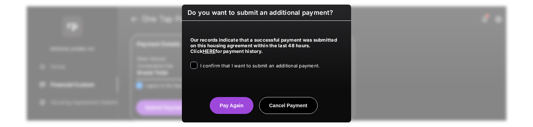
click at [277, 65] on span "I confirm that I want to submit an additional payment." at bounding box center [259, 66] width 119 height 6
click at [235, 102] on button "Pay Again" at bounding box center [231, 105] width 43 height 17
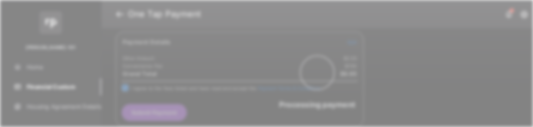
scroll to position [0, 0]
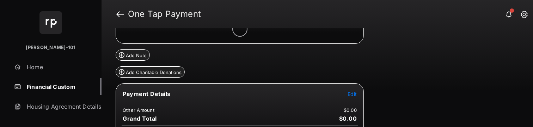
scroll to position [78, 0]
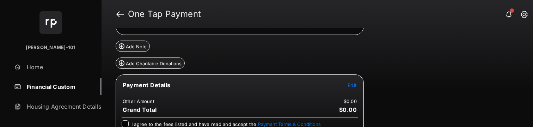
click at [349, 85] on span "Edit" at bounding box center [352, 85] width 9 height 6
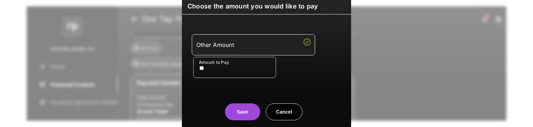
type input "**"
click at [233, 116] on button "Save" at bounding box center [242, 111] width 35 height 17
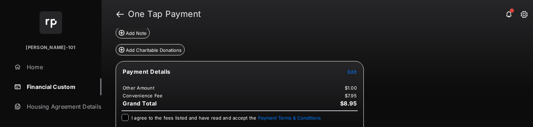
scroll to position [92, 0]
click at [130, 116] on div "I agree to the fees listed and have read and accept the Payment Terms & Conditi…" at bounding box center [240, 118] width 236 height 8
click at [135, 118] on span "I agree to the fees listed and have read and accept the Payment Terms & Conditi…" at bounding box center [225, 118] width 189 height 6
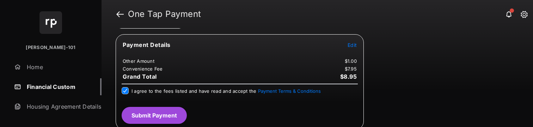
scroll to position [121, 0]
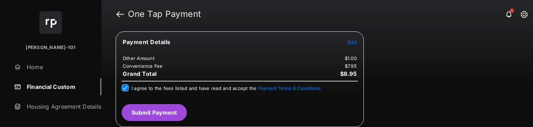
click at [169, 116] on button "Submit Payment" at bounding box center [154, 112] width 65 height 17
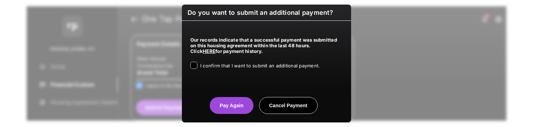
click at [249, 66] on span "I confirm that I want to submit an additional payment." at bounding box center [259, 66] width 119 height 6
click at [229, 100] on button "Pay Again" at bounding box center [231, 105] width 43 height 17
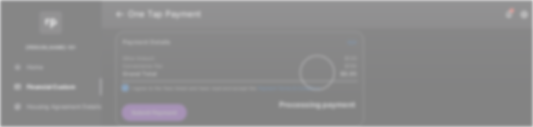
scroll to position [0, 0]
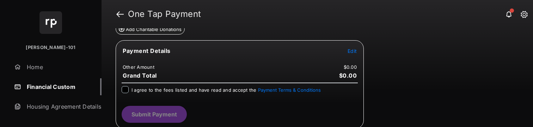
scroll to position [93, 0]
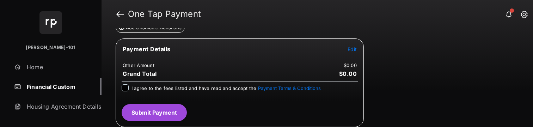
click at [353, 51] on span "Edit" at bounding box center [352, 49] width 9 height 6
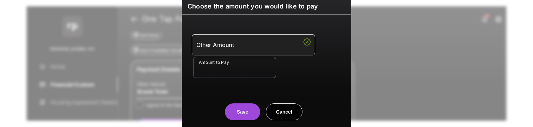
scroll to position [115, 0]
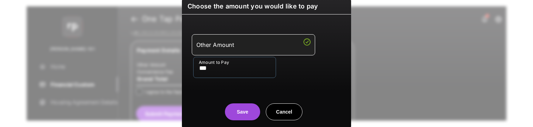
type input "***"
drag, startPoint x: 211, startPoint y: 86, endPoint x: 221, endPoint y: 93, distance: 11.1
click at [212, 86] on div "Other Amount Amount to Pay ***" at bounding box center [266, 56] width 161 height 66
click at [236, 105] on button "Save" at bounding box center [242, 111] width 35 height 17
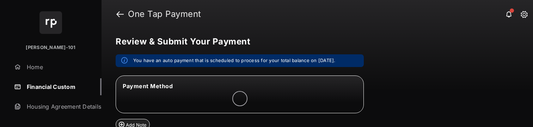
scroll to position [122, 0]
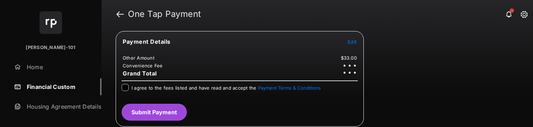
click at [141, 89] on span "I agree to the fees listed and have read and accept the Payment Terms & Conditi…" at bounding box center [225, 88] width 189 height 6
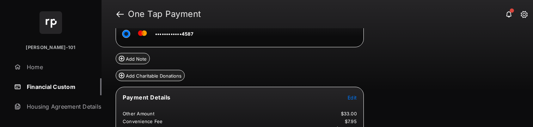
scroll to position [121, 0]
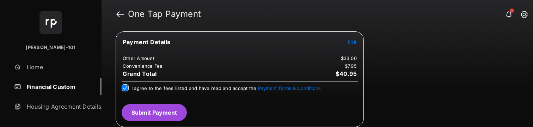
click at [169, 116] on button "Submit Payment" at bounding box center [154, 112] width 65 height 17
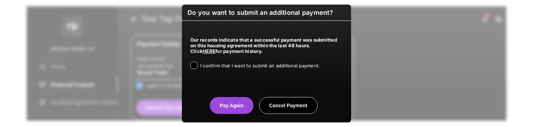
drag, startPoint x: 231, startPoint y: 62, endPoint x: 234, endPoint y: 69, distance: 7.3
click at [231, 62] on label "I confirm that I want to submit an additional payment." at bounding box center [259, 65] width 119 height 7
click at [234, 69] on div "I confirm that I want to submit an additional payment." at bounding box center [259, 66] width 119 height 8
drag, startPoint x: 236, startPoint y: 98, endPoint x: 236, endPoint y: 105, distance: 7.0
click at [236, 98] on button "Pay Again" at bounding box center [231, 105] width 43 height 17
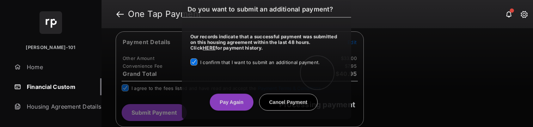
click at [236, 108] on div "Do you want to submit an additional payment? Our records indicate that a succes…" at bounding box center [266, 63] width 533 height 127
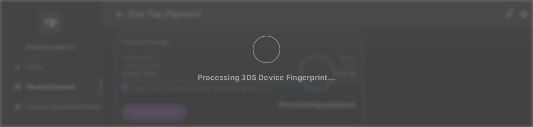
scroll to position [0, 0]
